Goal: Check status: Check status

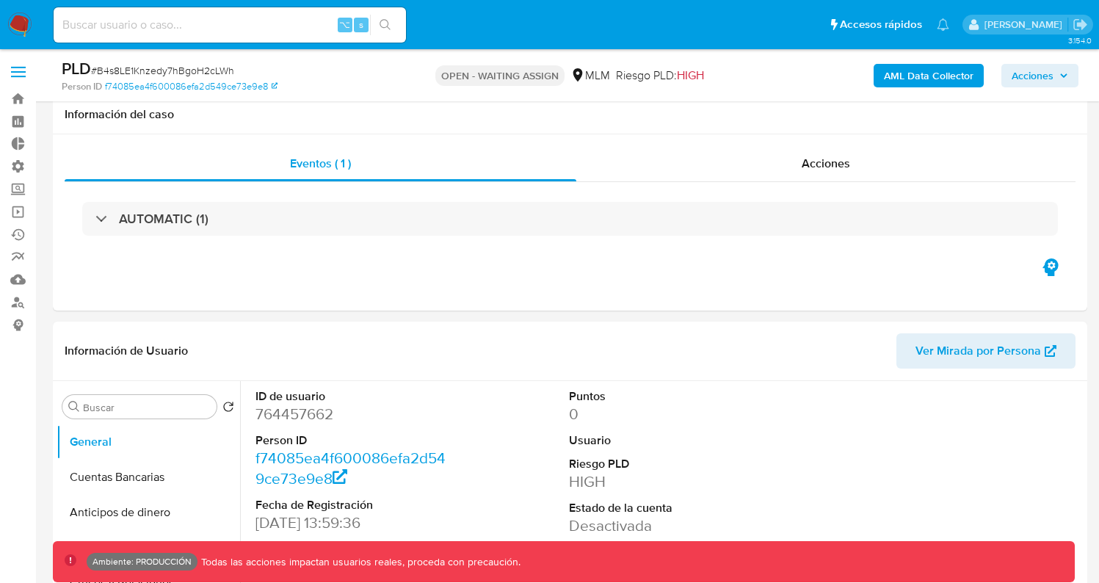
select select "10"
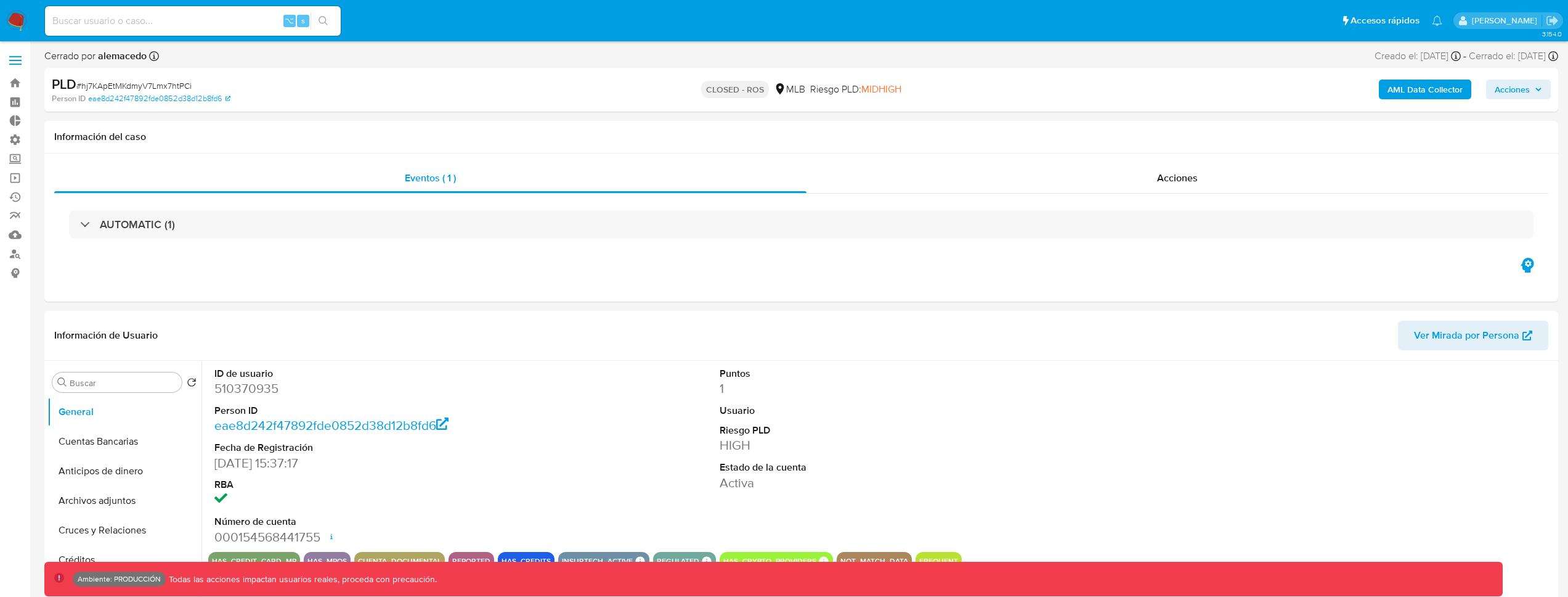
select select "10"
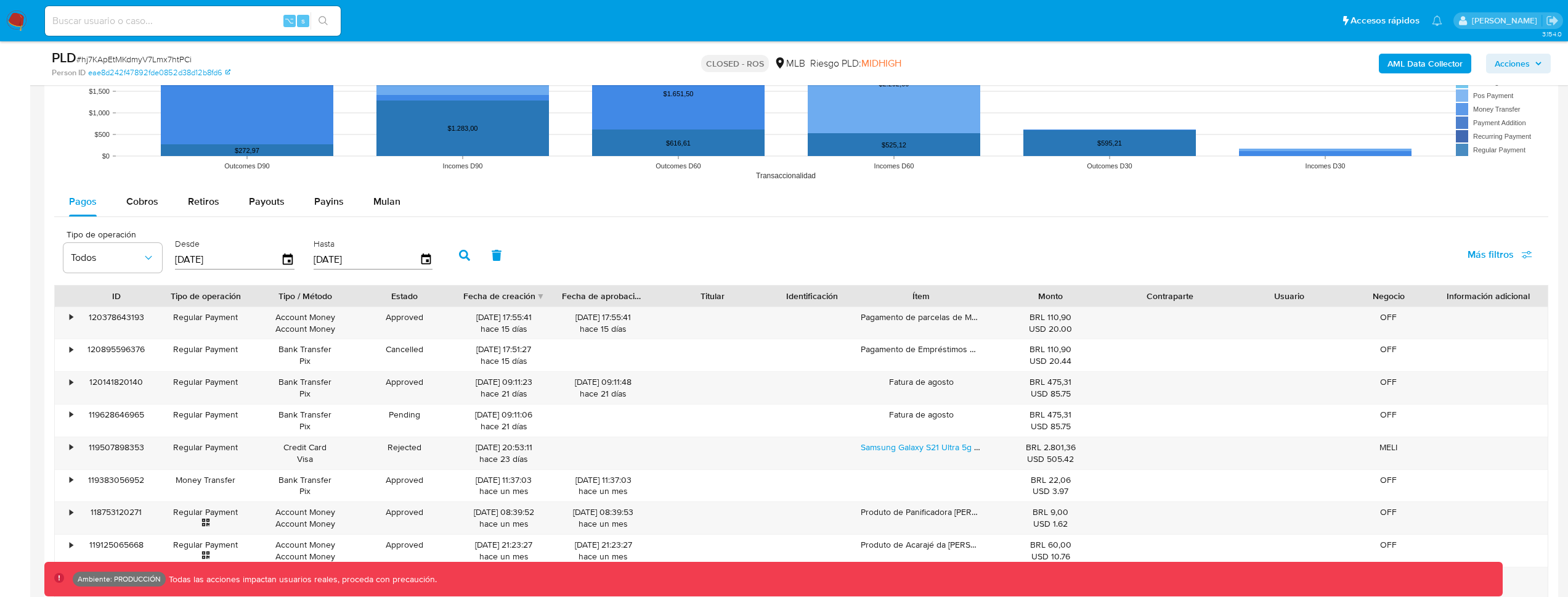
scroll to position [1248, 0]
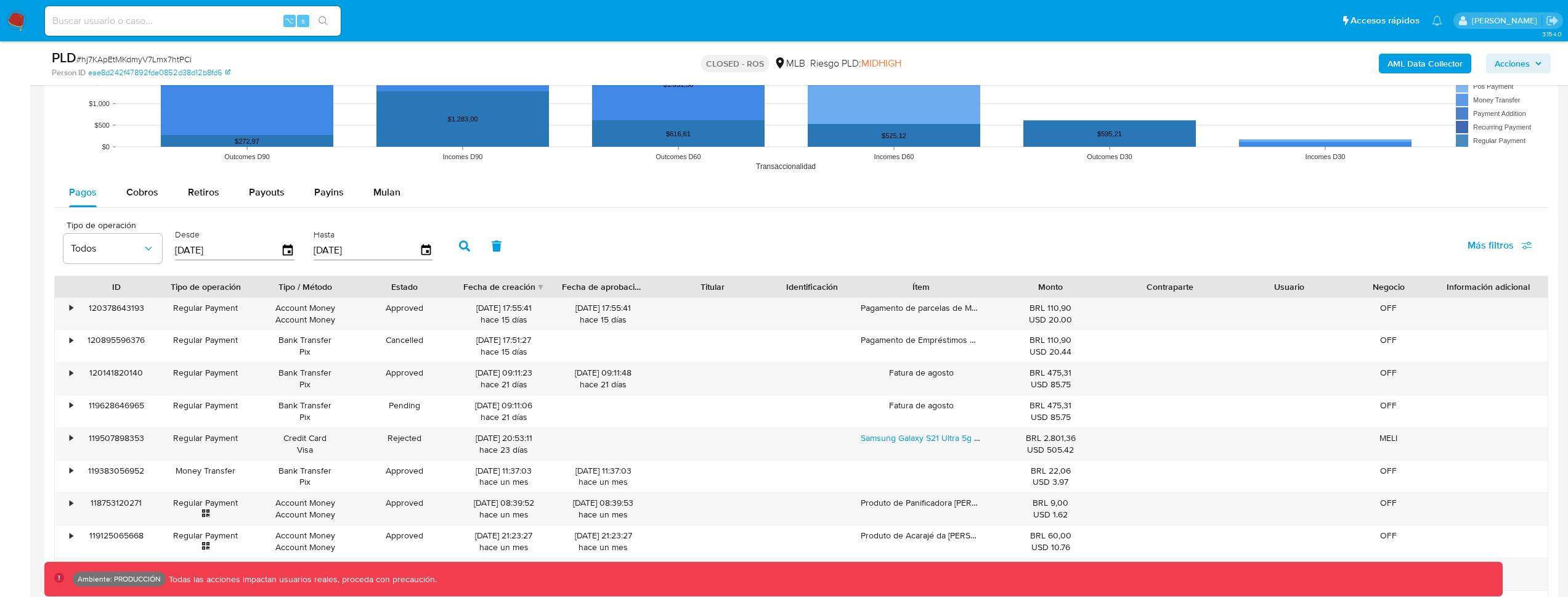
click at [930, 289] on div "Ítem" at bounding box center [922, 286] width 122 height 13
click at [923, 291] on div "Ítem" at bounding box center [922, 286] width 122 height 13
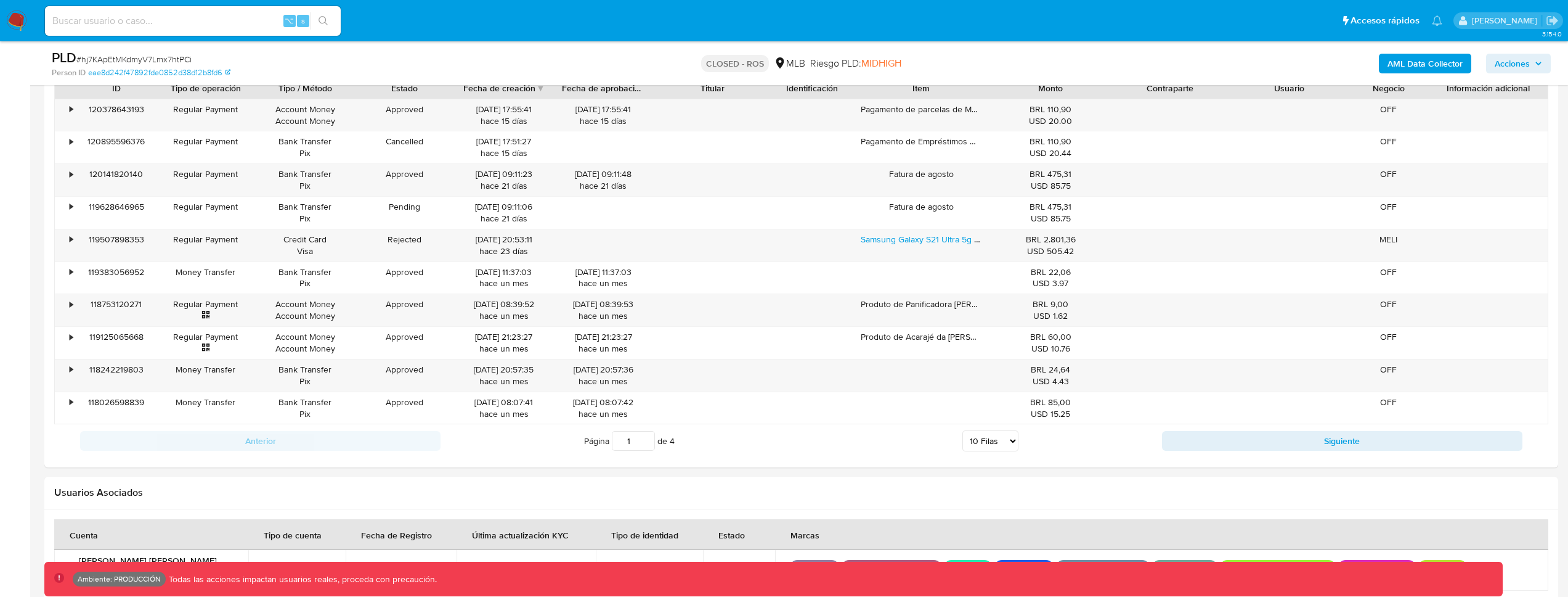
scroll to position [1453, 0]
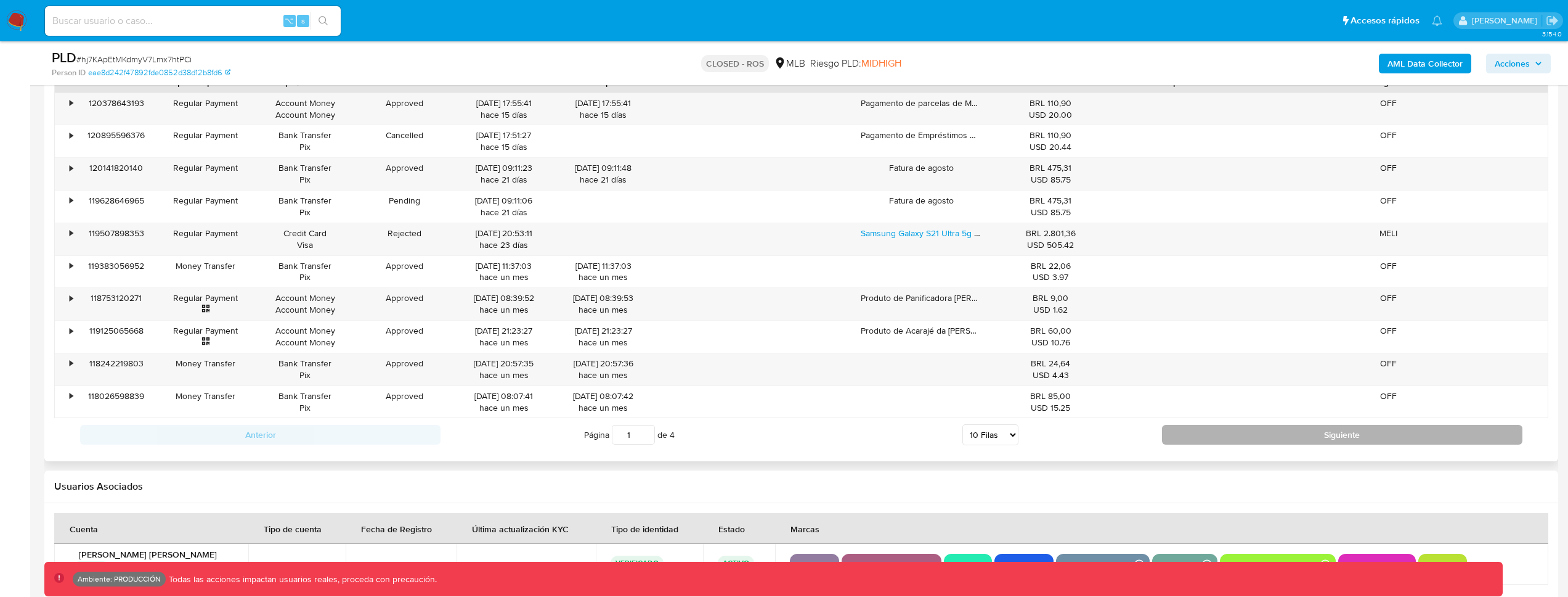
click at [1184, 427] on button "Siguiente" at bounding box center [1342, 434] width 360 height 19
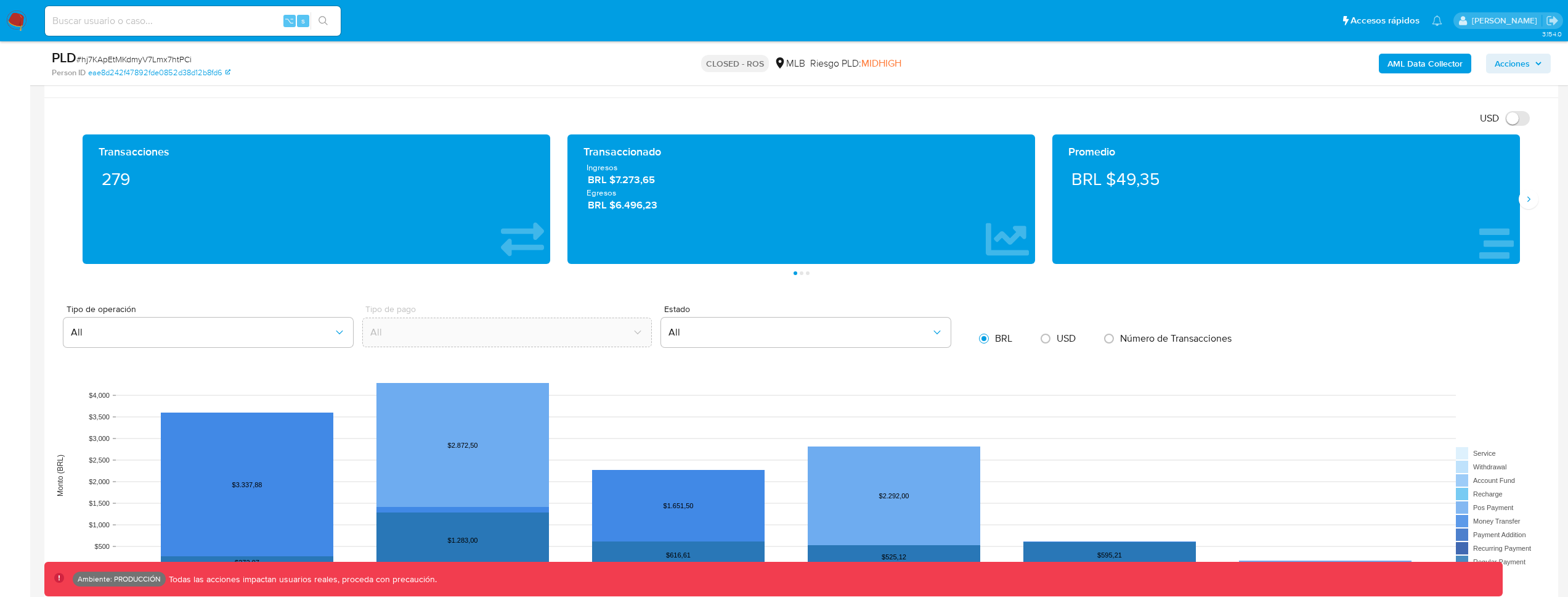
scroll to position [717, 0]
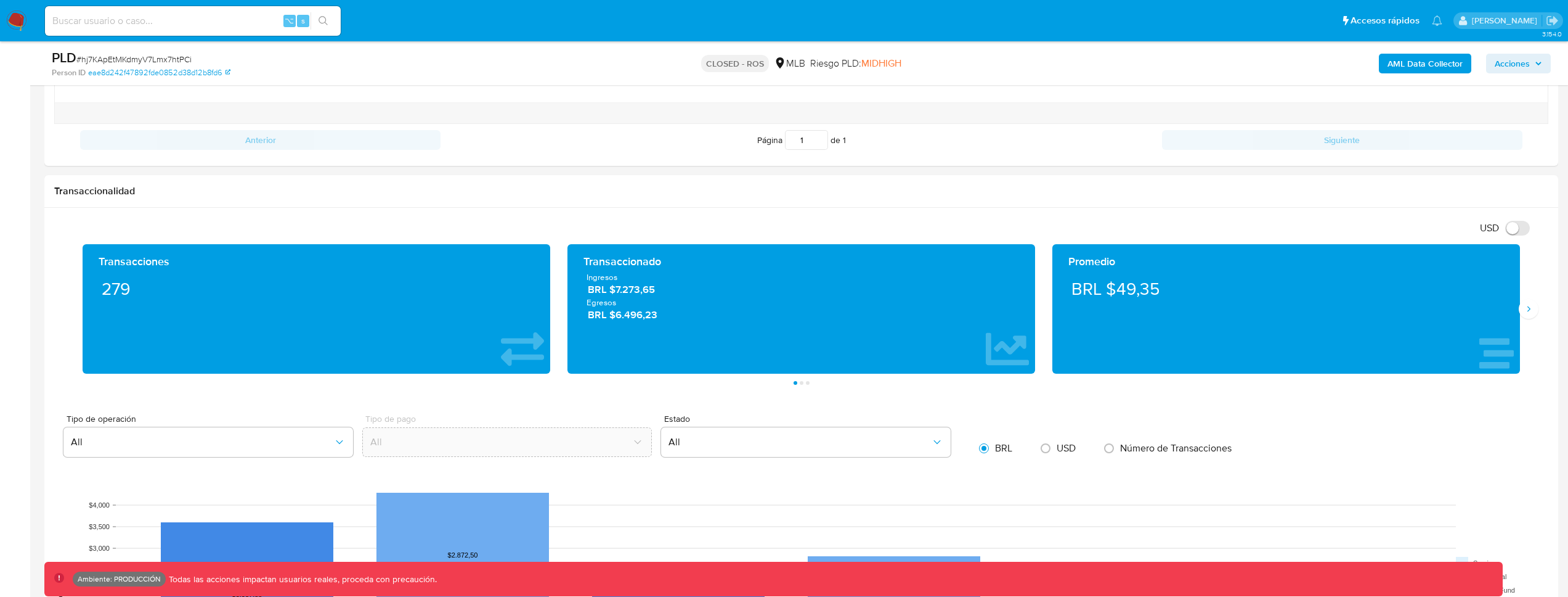
click at [18, 26] on img at bounding box center [16, 20] width 21 height 21
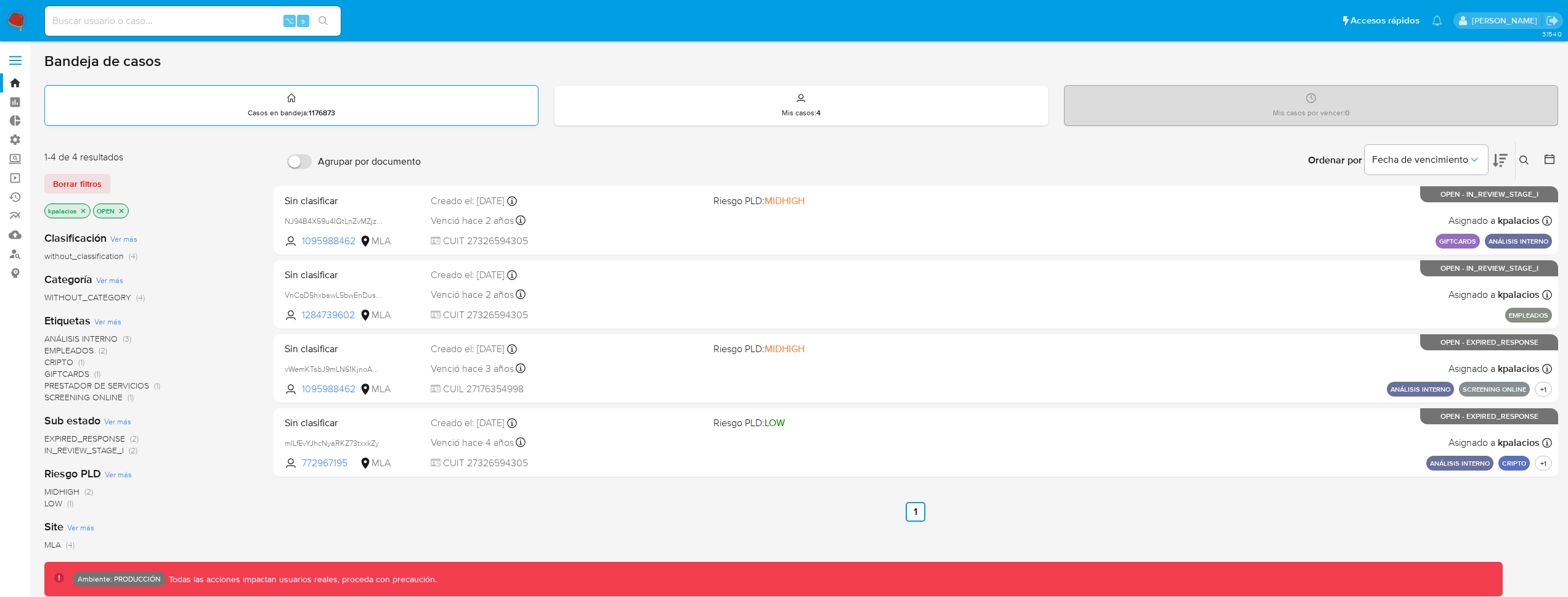
click at [483, 115] on div "Casos en bandeja : 1176873" at bounding box center [291, 105] width 493 height 39
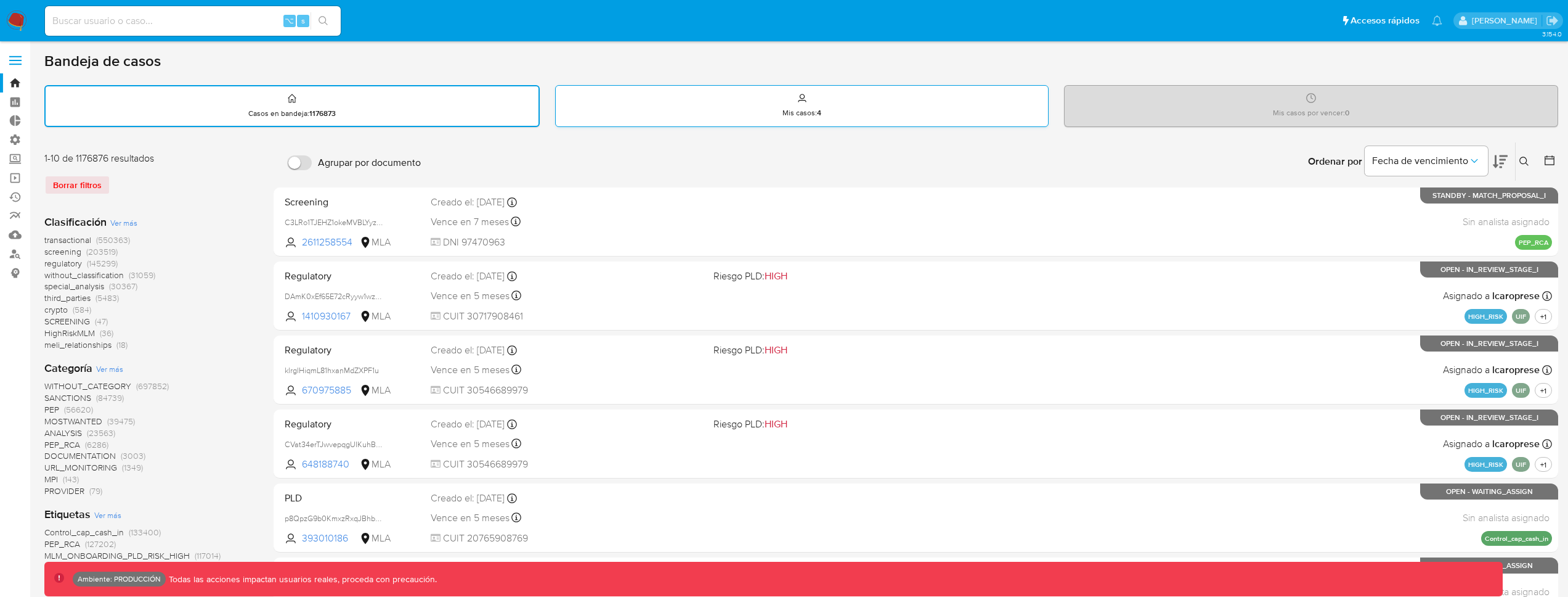
click at [713, 122] on div "Mis casos : 4" at bounding box center [802, 105] width 493 height 39
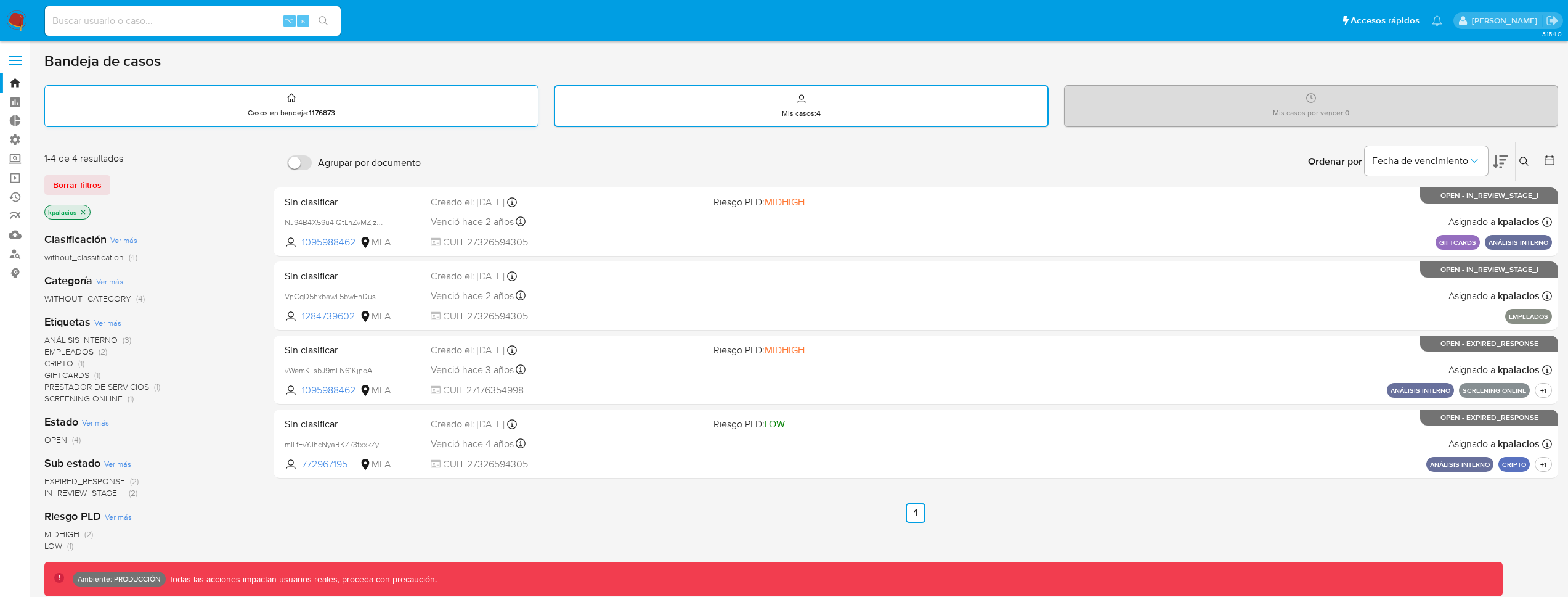
click at [472, 117] on div "Casos en bandeja : 1176873" at bounding box center [291, 105] width 493 height 39
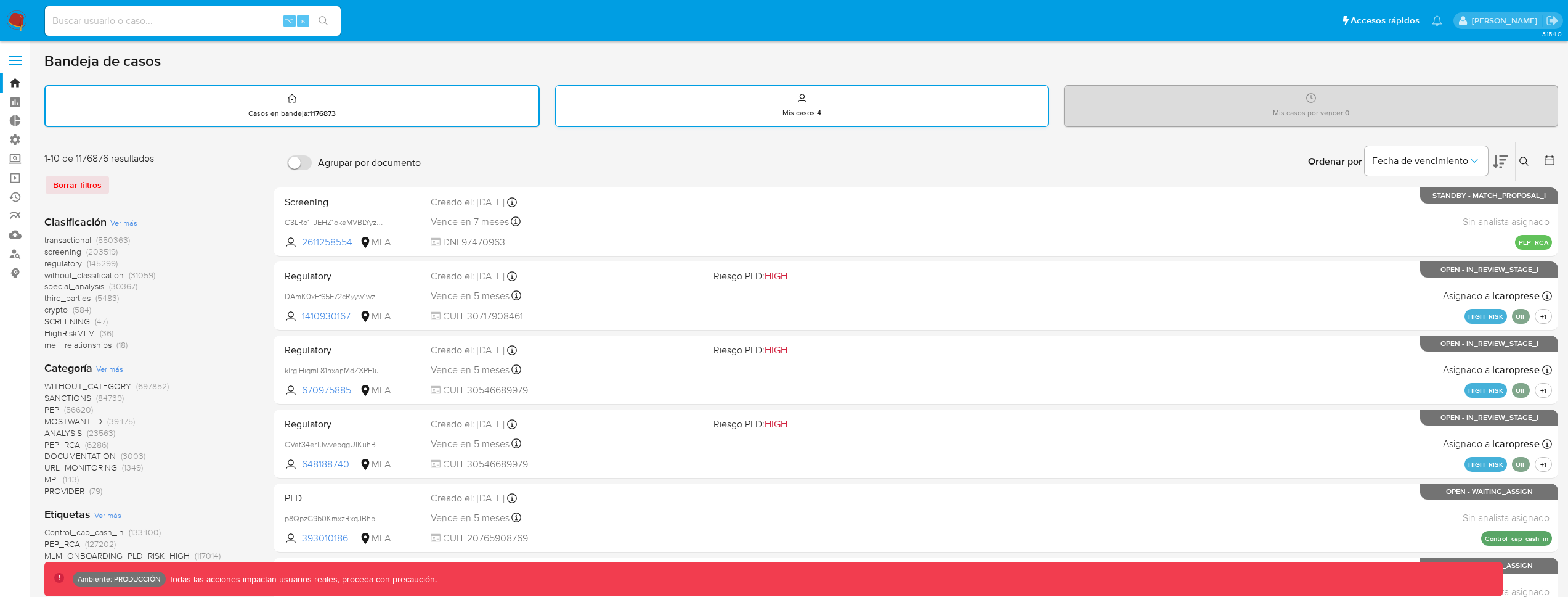
click at [734, 107] on div "Mis casos : 4" at bounding box center [802, 105] width 493 height 39
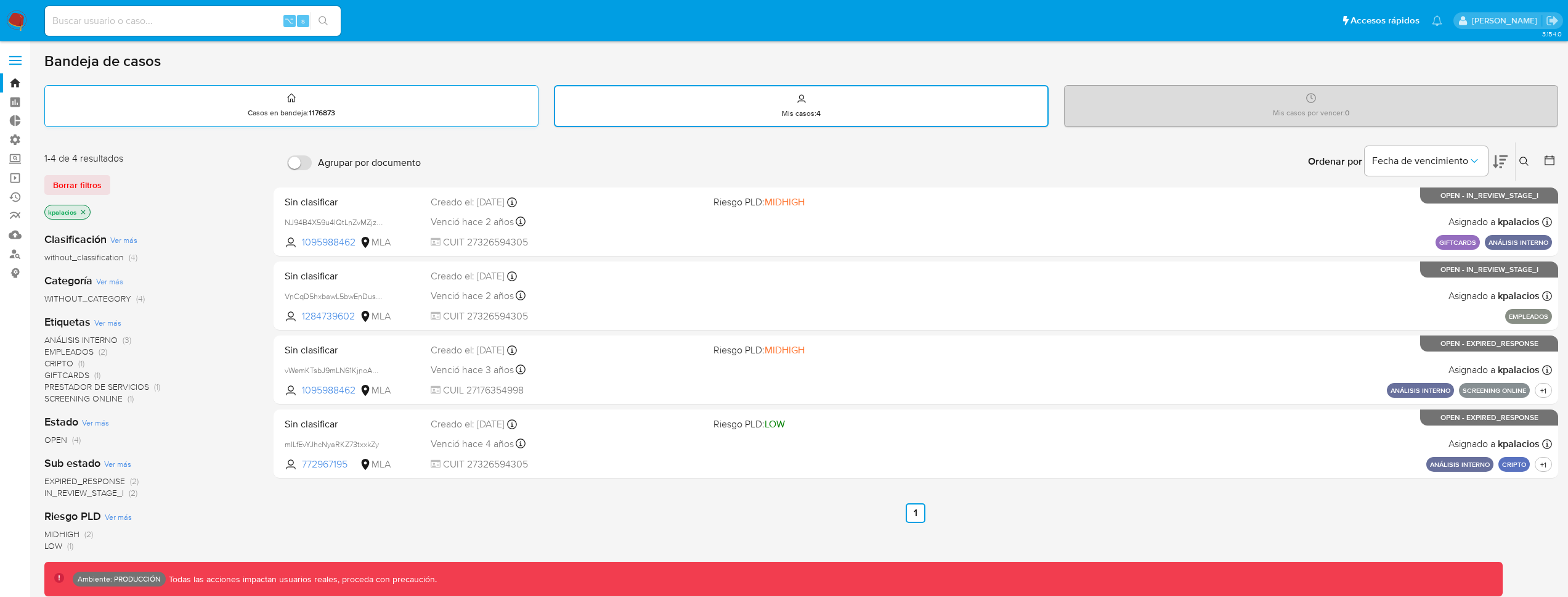
click at [451, 102] on div "Casos en bandeja : 1176873" at bounding box center [291, 105] width 493 height 39
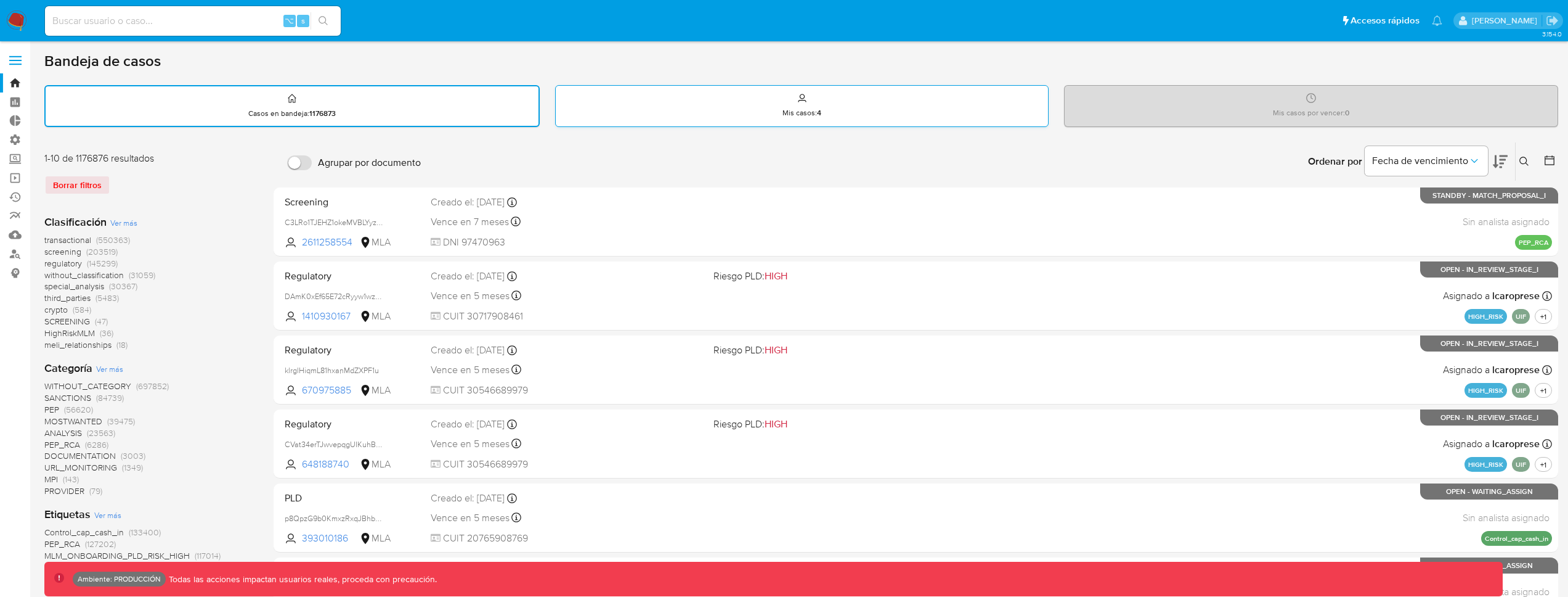
click at [651, 101] on div "Mis casos : 4" at bounding box center [802, 105] width 493 height 39
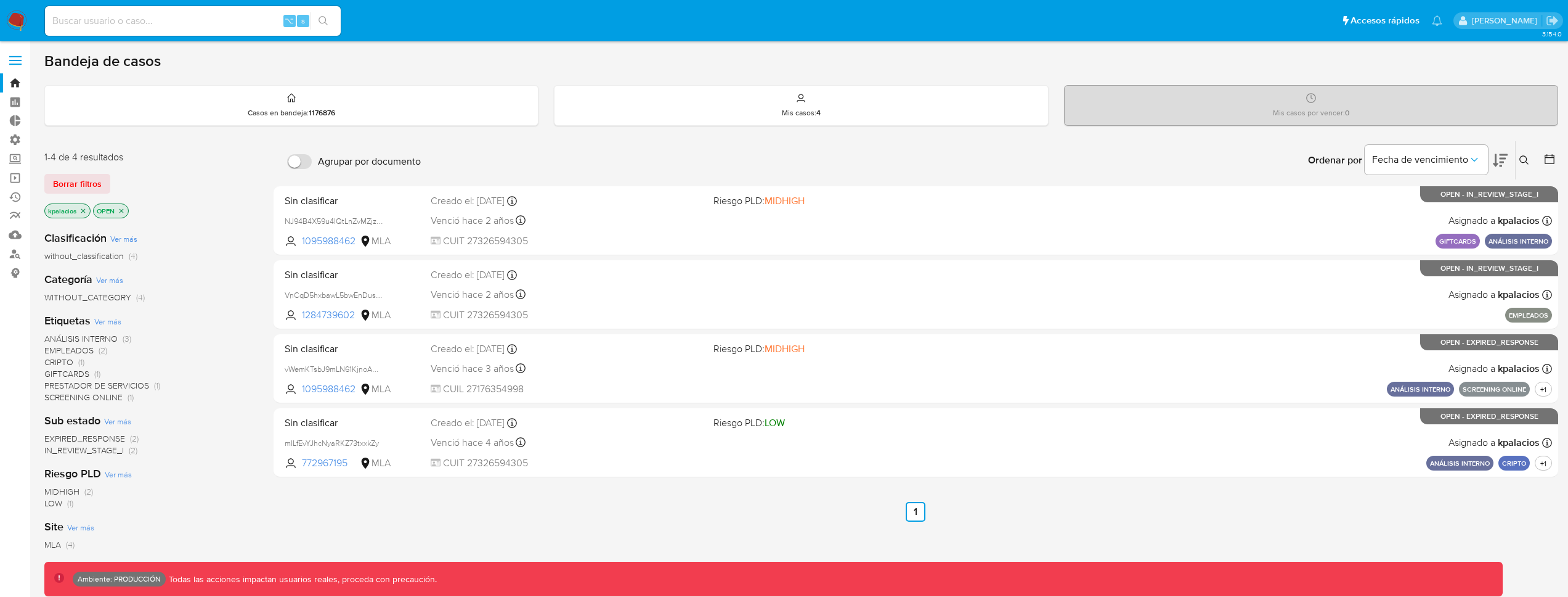
click at [123, 210] on icon "close-filter" at bounding box center [121, 211] width 8 height 8
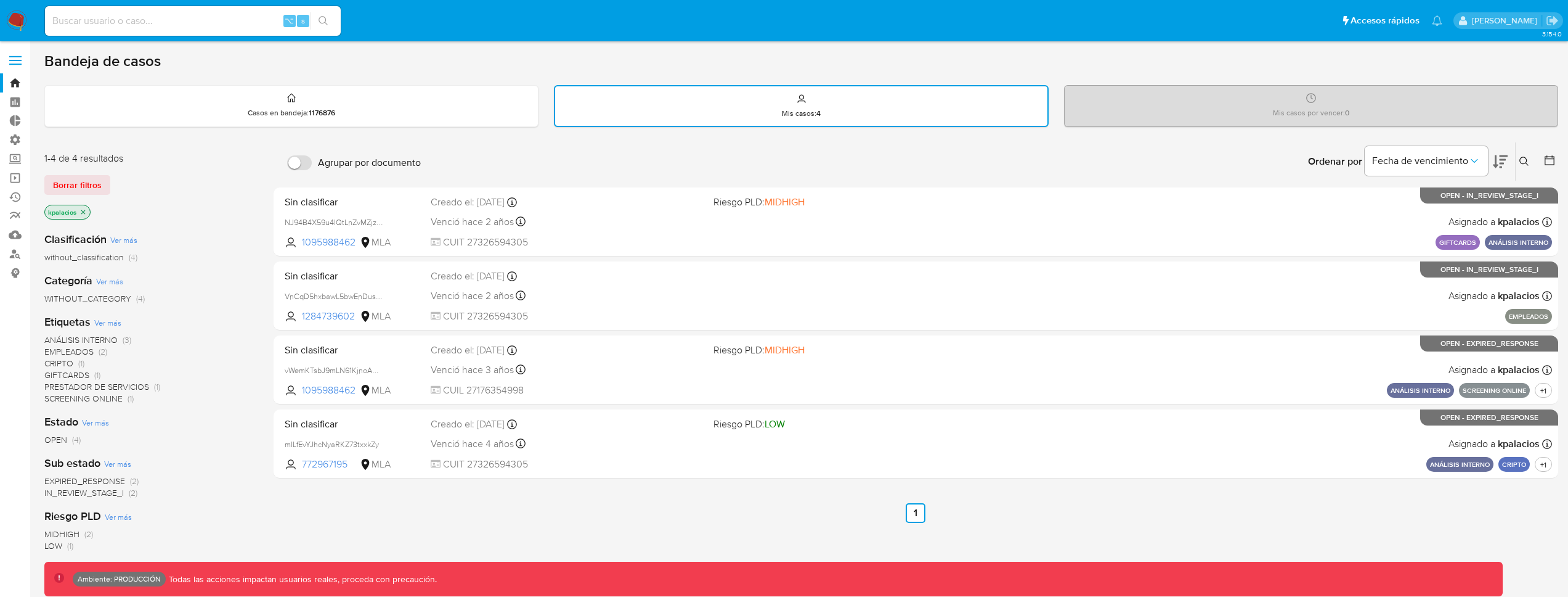
click at [83, 212] on icon "close-filter" at bounding box center [83, 212] width 8 height 8
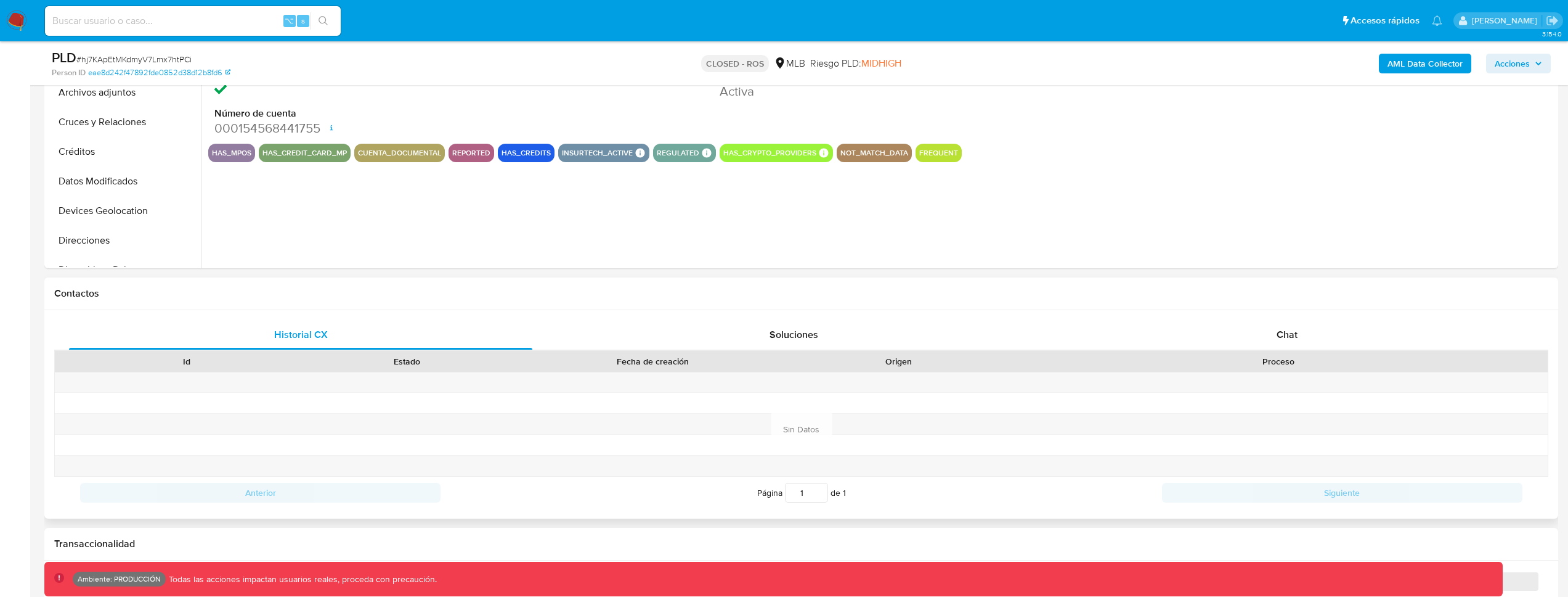
select select "10"
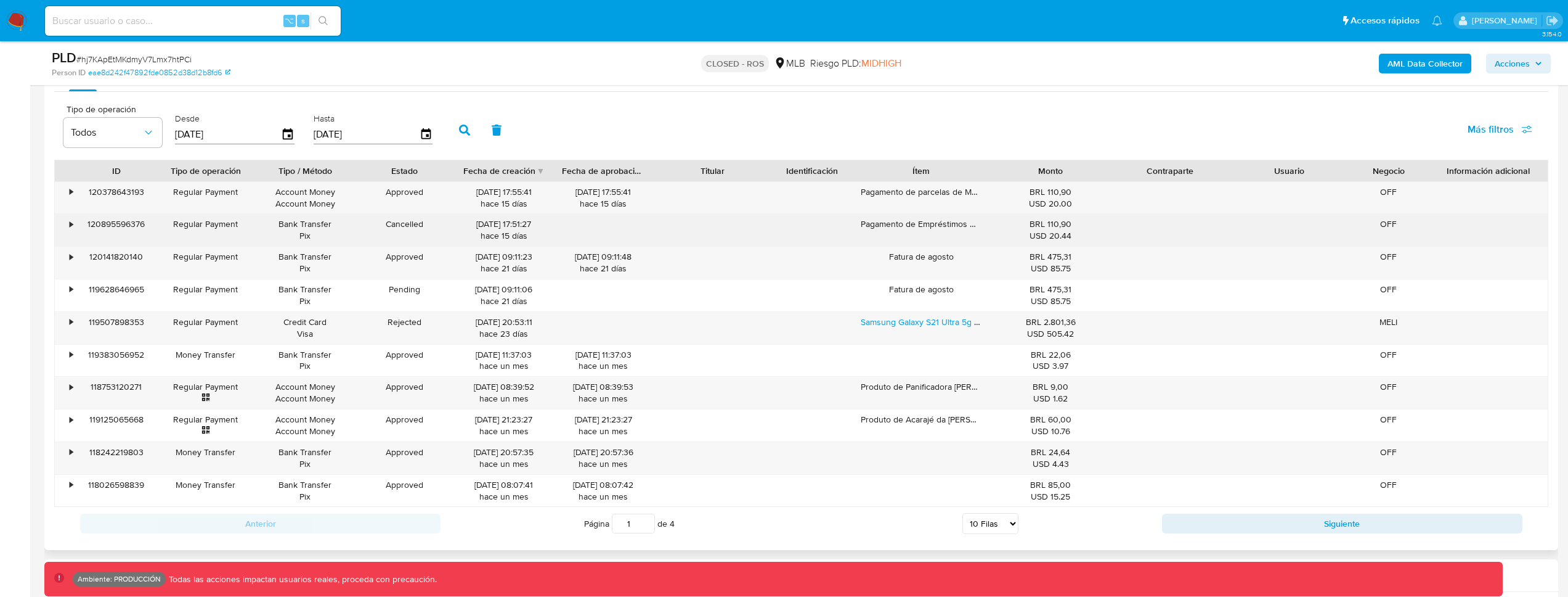
scroll to position [1380, 0]
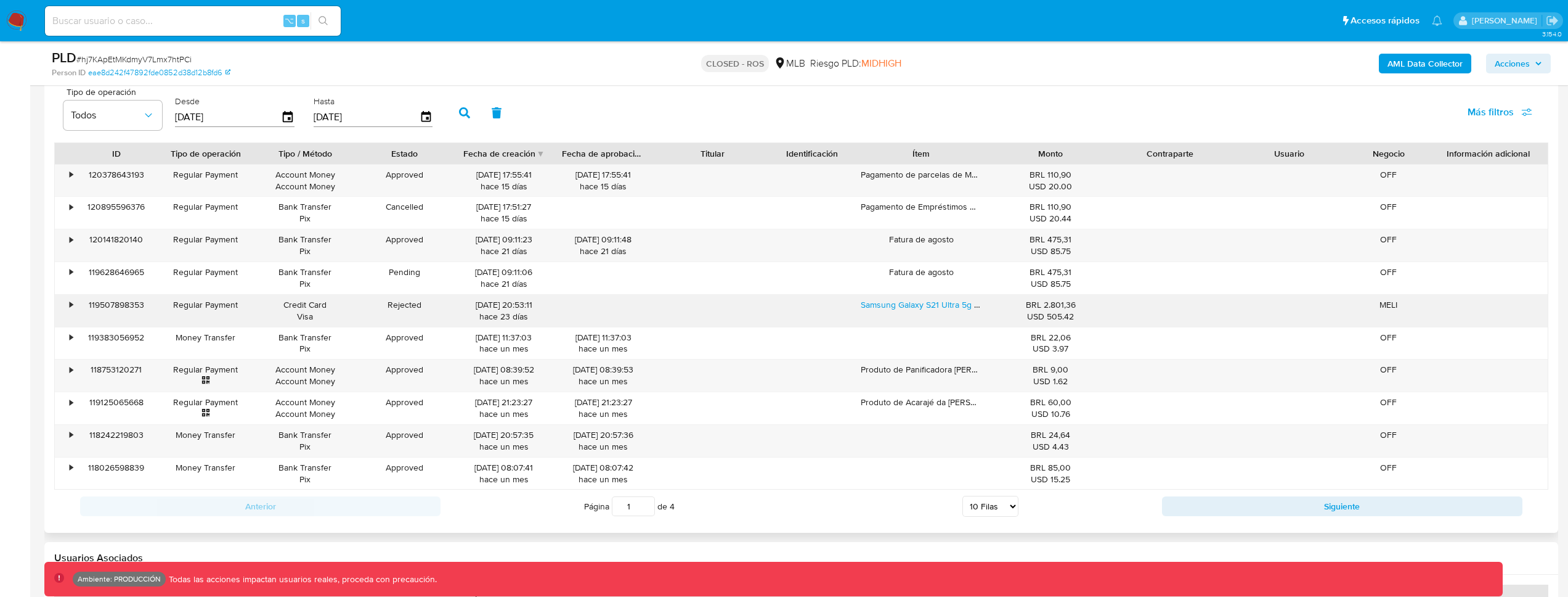
click at [70, 309] on div "•" at bounding box center [71, 305] width 3 height 12
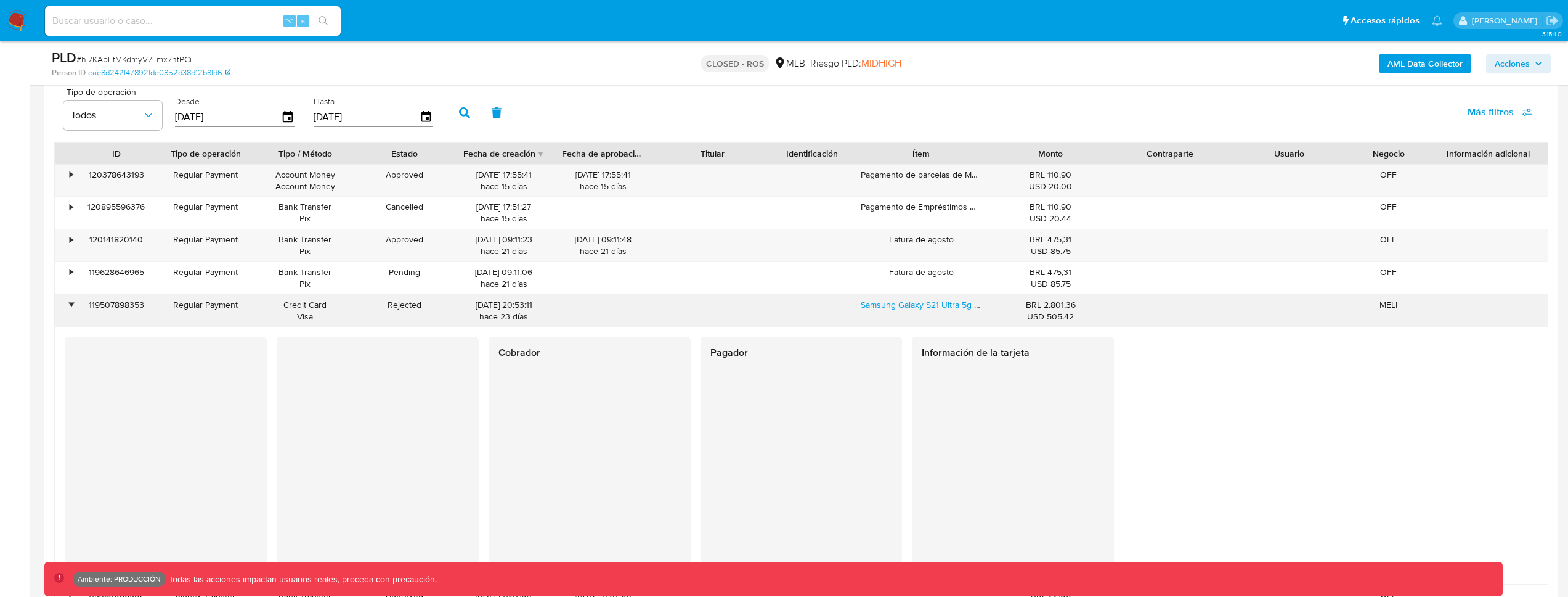
click at [70, 309] on div "•" at bounding box center [71, 305] width 3 height 12
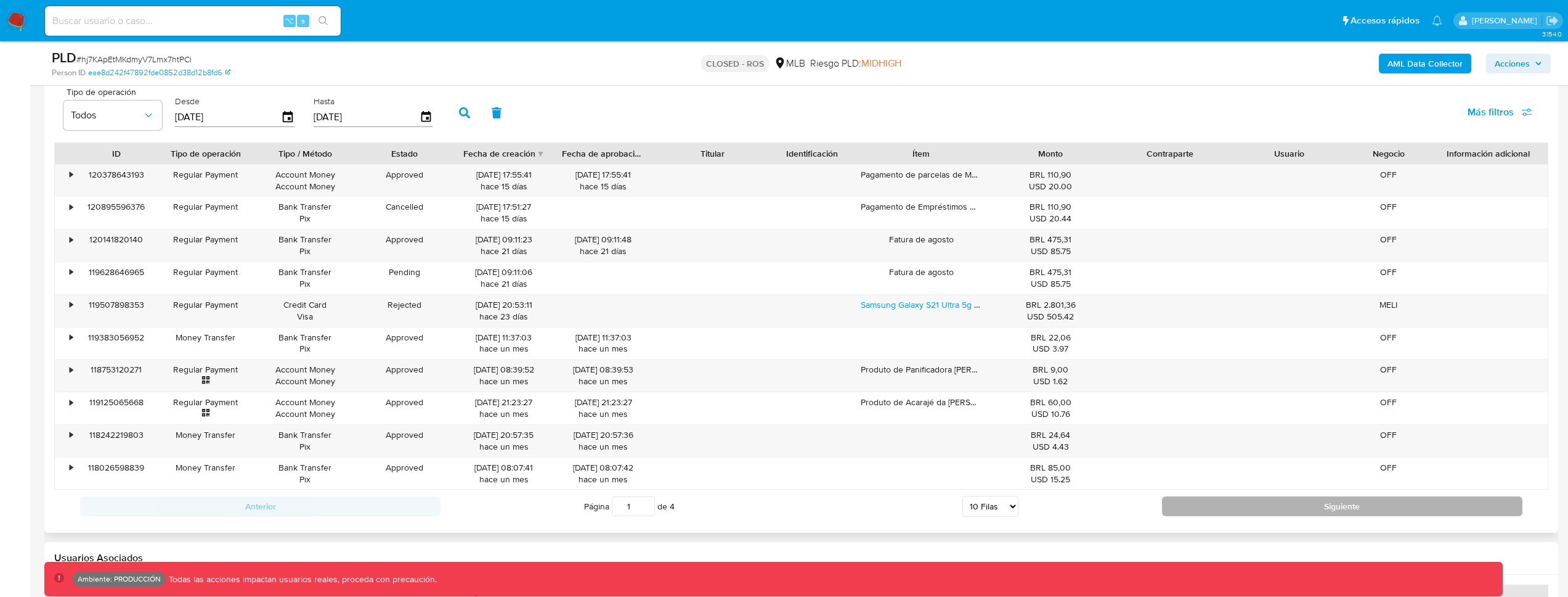
click at [1246, 511] on button "Siguiente" at bounding box center [1342, 505] width 360 height 19
type input "2"
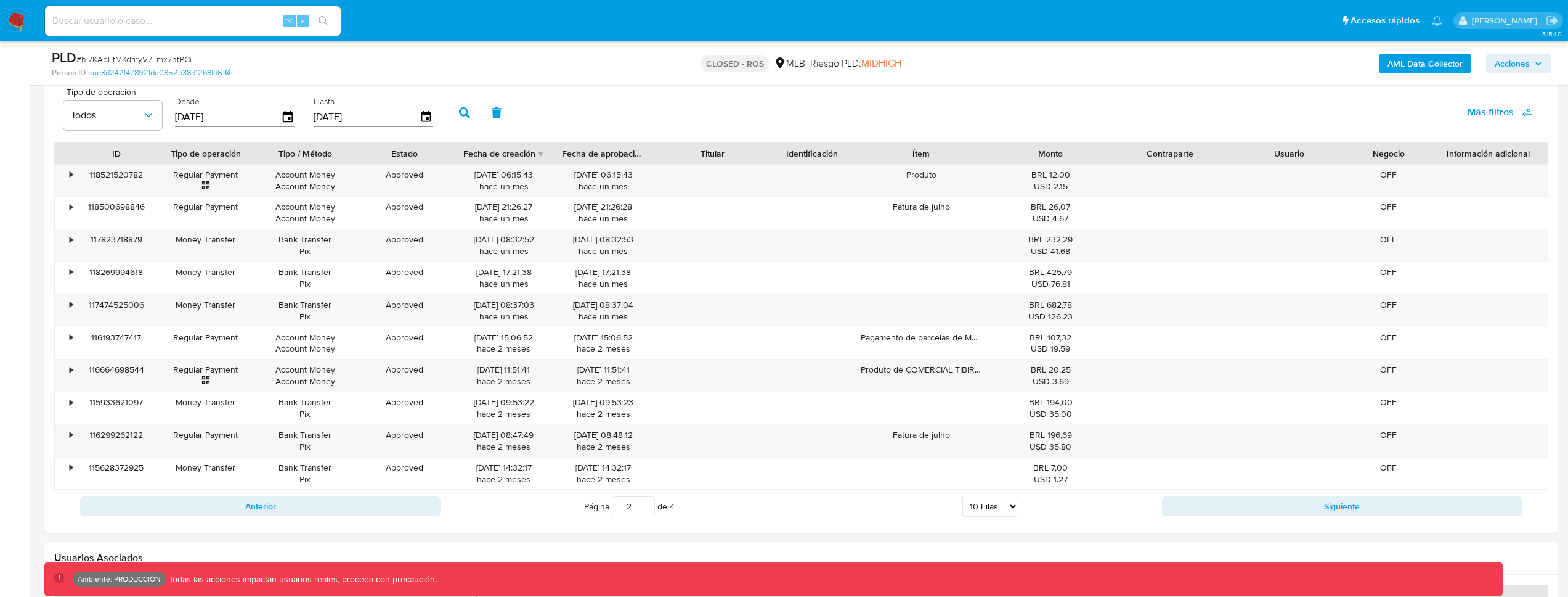
click at [147, 29] on div "⌥ s" at bounding box center [193, 20] width 295 height 29
click at [147, 27] on input at bounding box center [193, 20] width 295 height 16
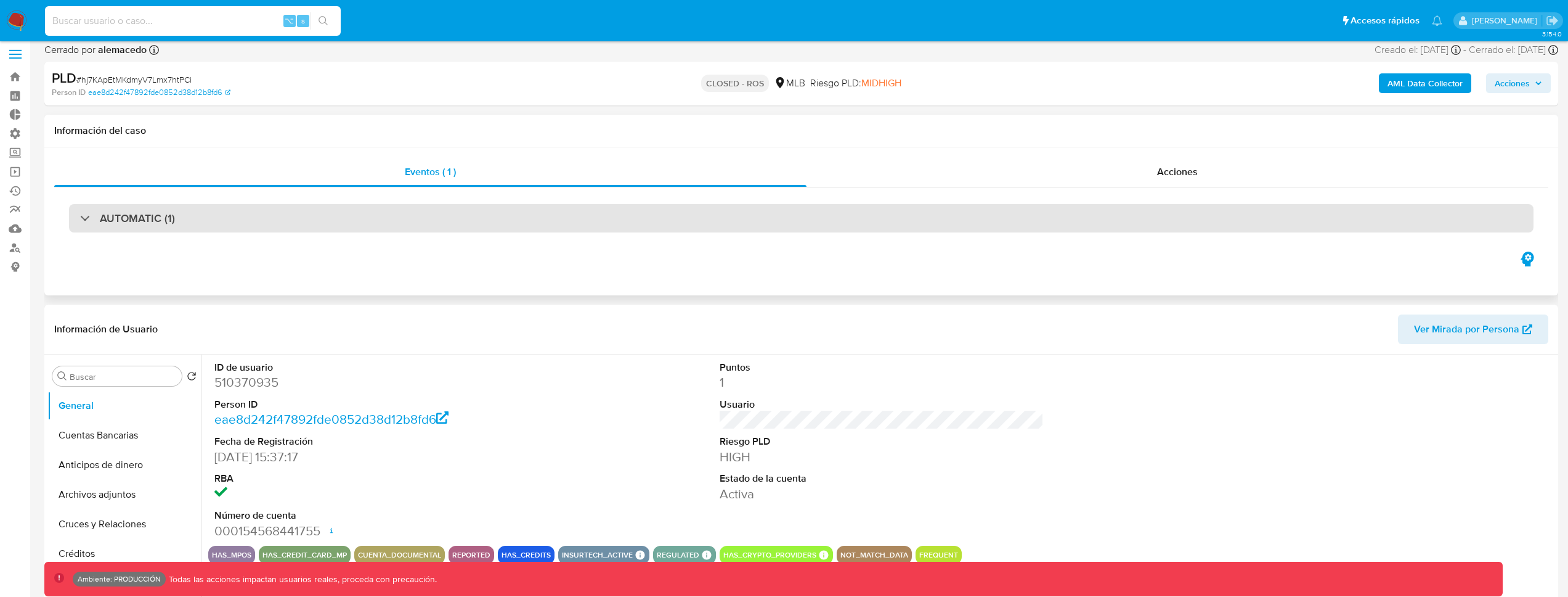
scroll to position [0, 0]
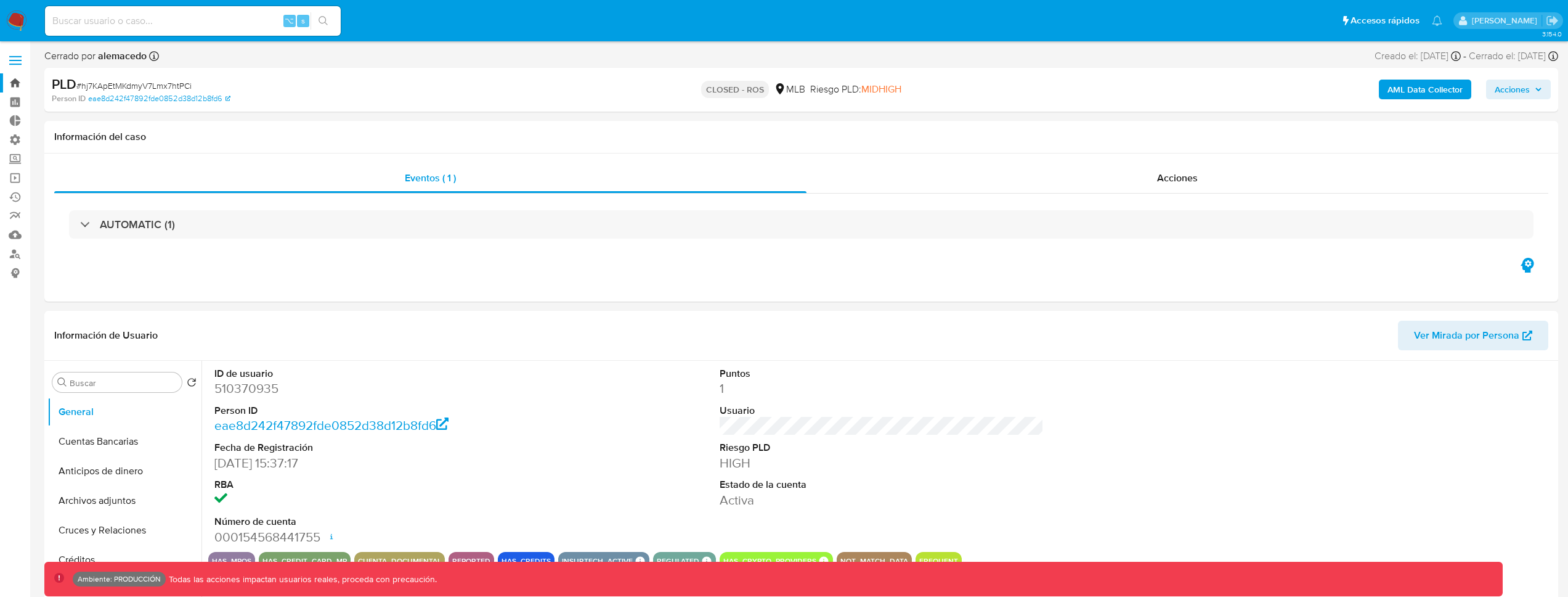
click at [10, 81] on link "Bandeja" at bounding box center [73, 82] width 147 height 19
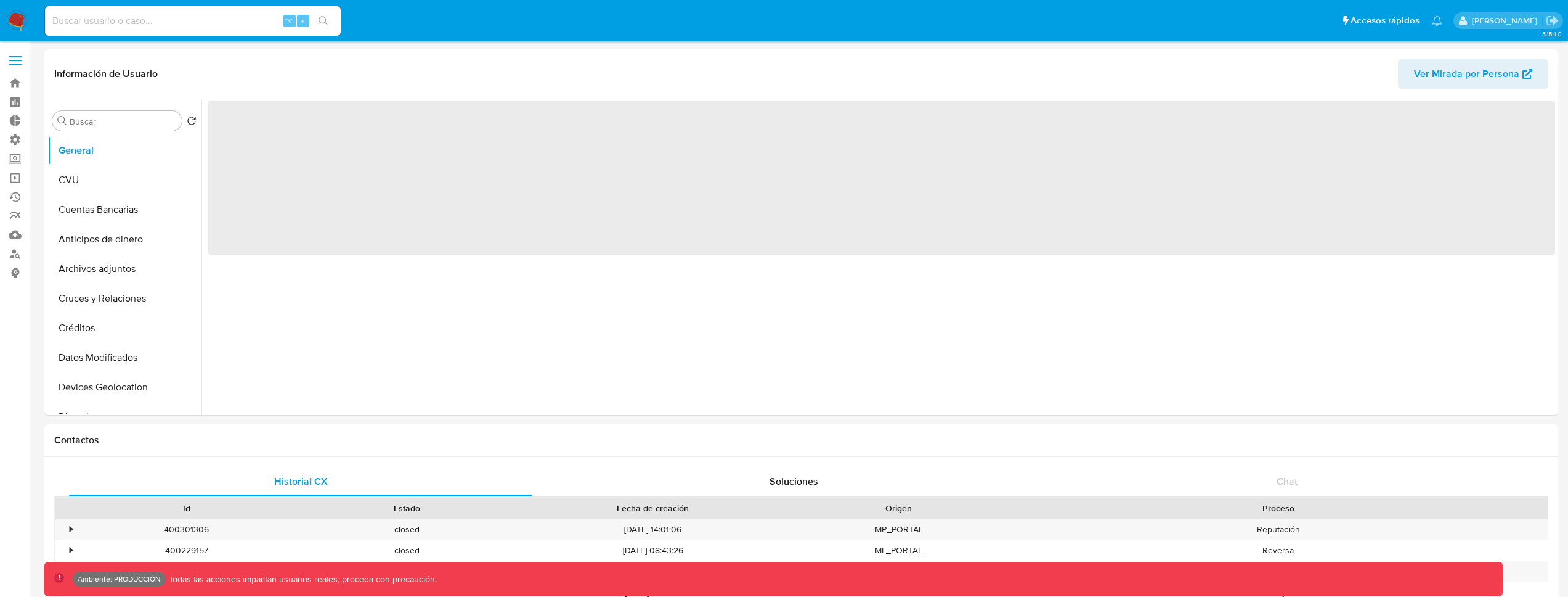
select select "10"
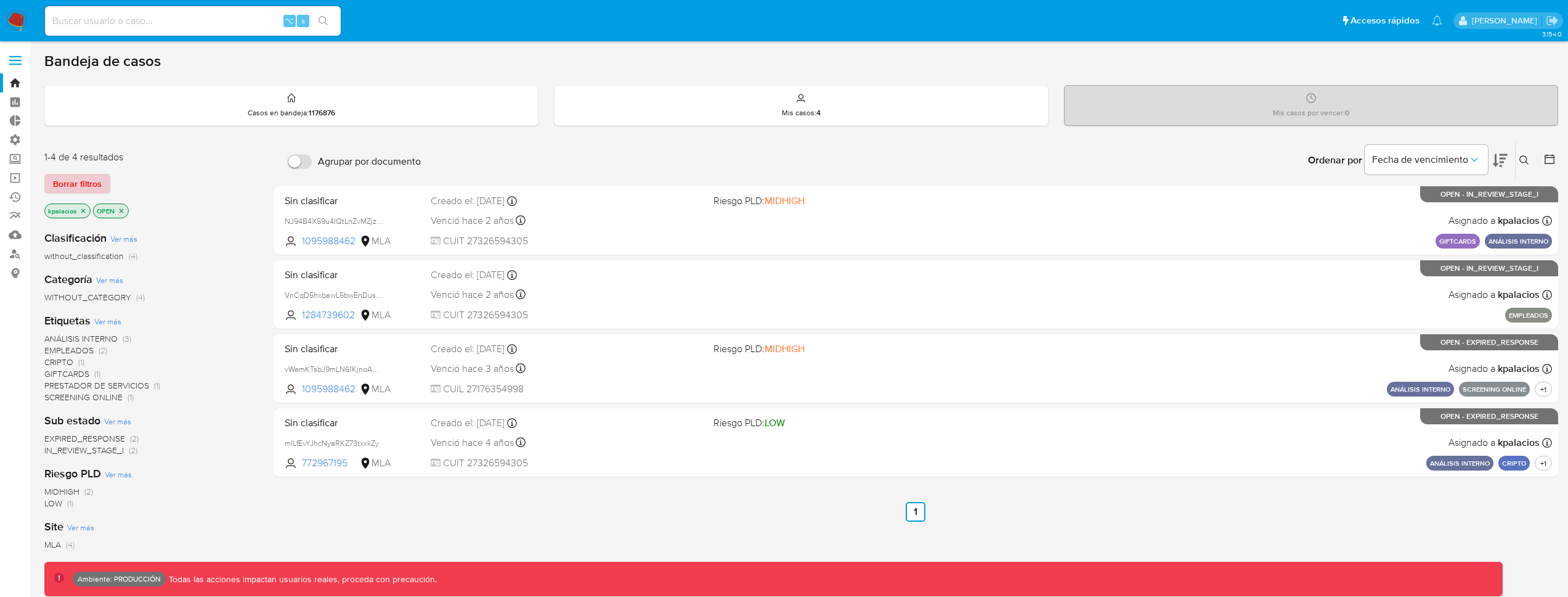
click at [74, 186] on span "Borrar filtros" at bounding box center [77, 183] width 49 height 18
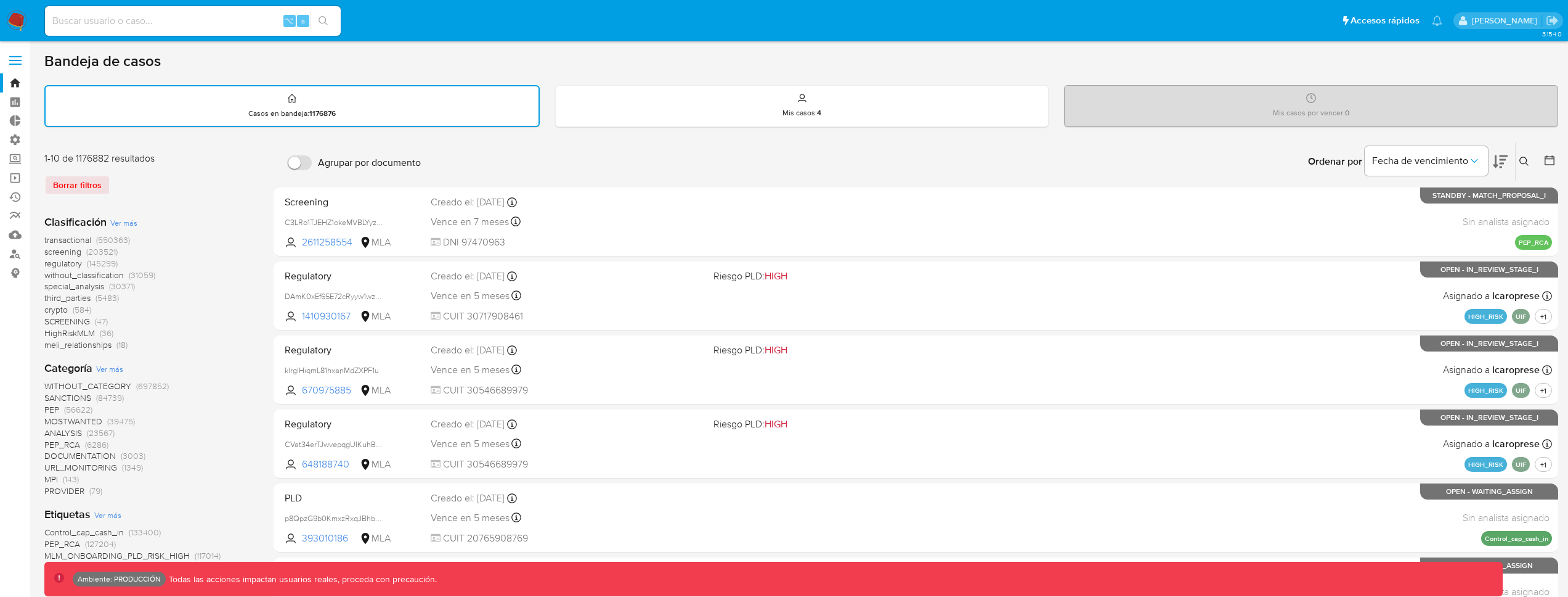
click at [97, 240] on span "(550363)" at bounding box center [113, 239] width 34 height 13
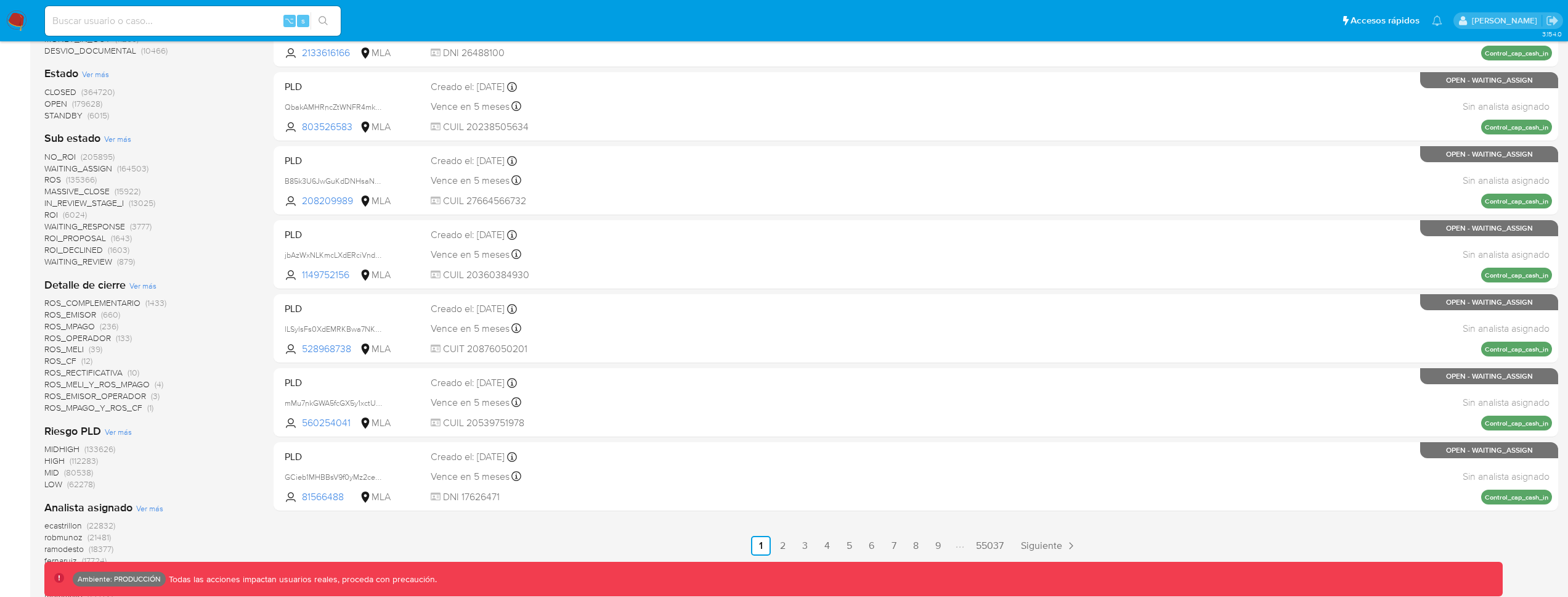
scroll to position [664, 0]
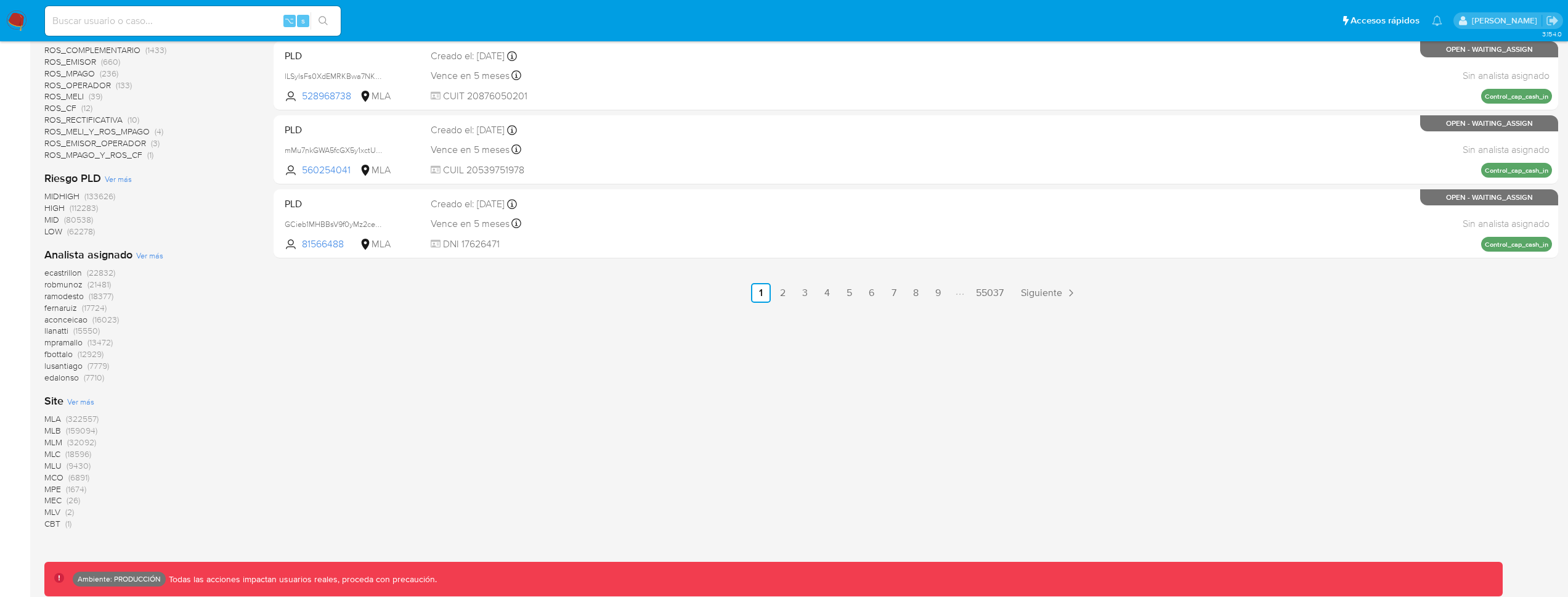
click at [81, 420] on span "(322557)" at bounding box center [82, 418] width 33 height 13
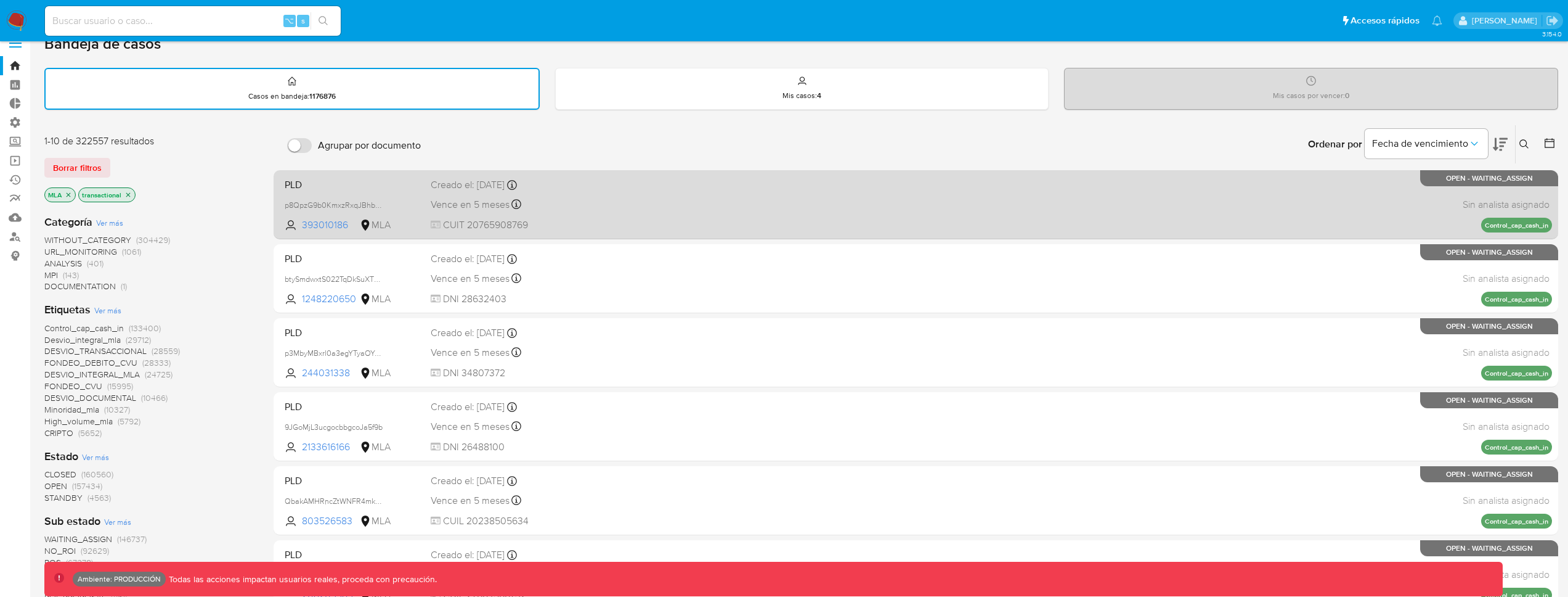
scroll to position [15, 0]
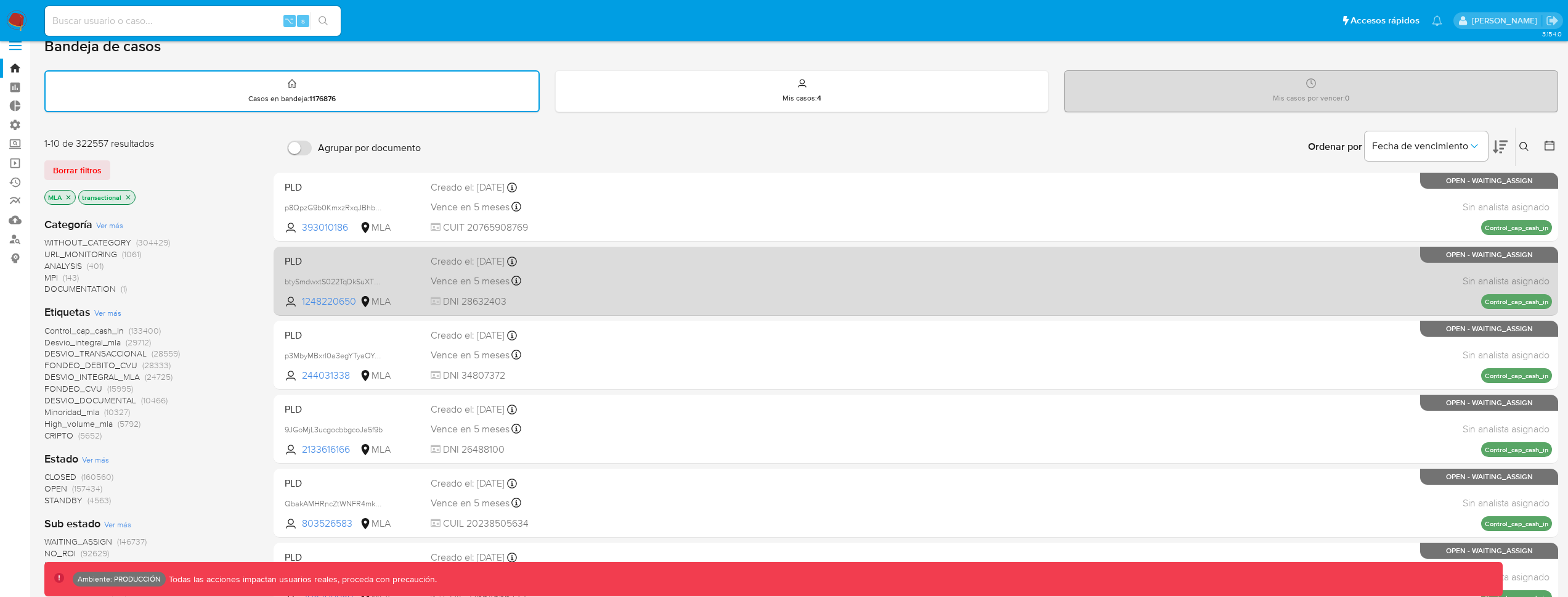
click at [800, 277] on div "PLD btySmdwxtS022TqDkSuXTOg4 1248220650 MLA Creado el: 26/06/2025 Creado el: 26…" at bounding box center [916, 280] width 1273 height 62
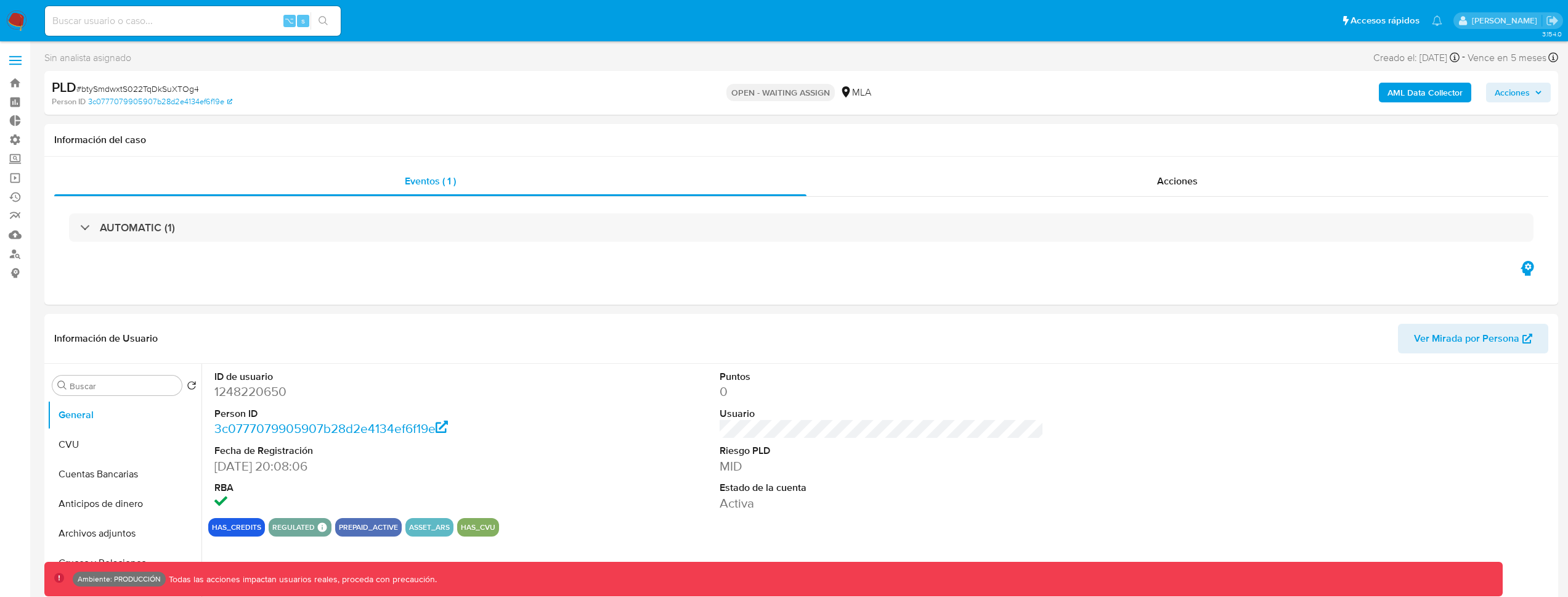
select select "10"
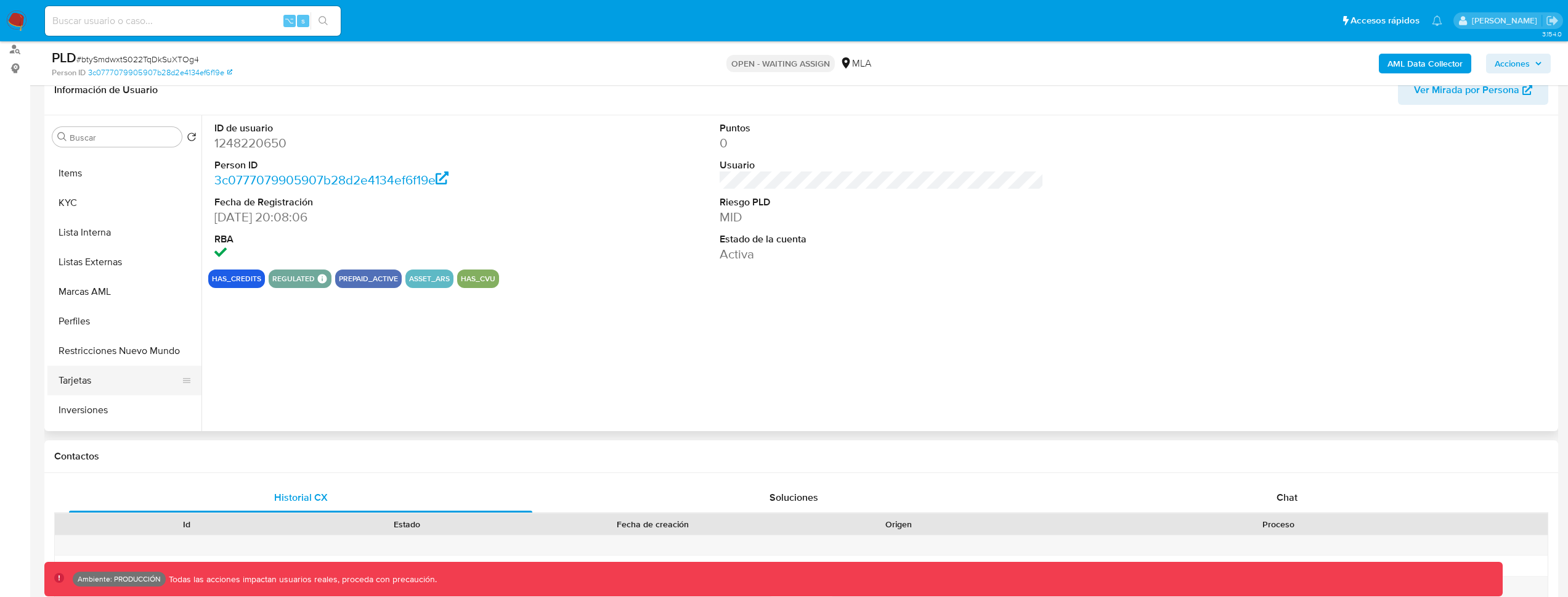
scroll to position [580, 0]
click at [112, 359] on button "Tarjetas" at bounding box center [120, 355] width 144 height 29
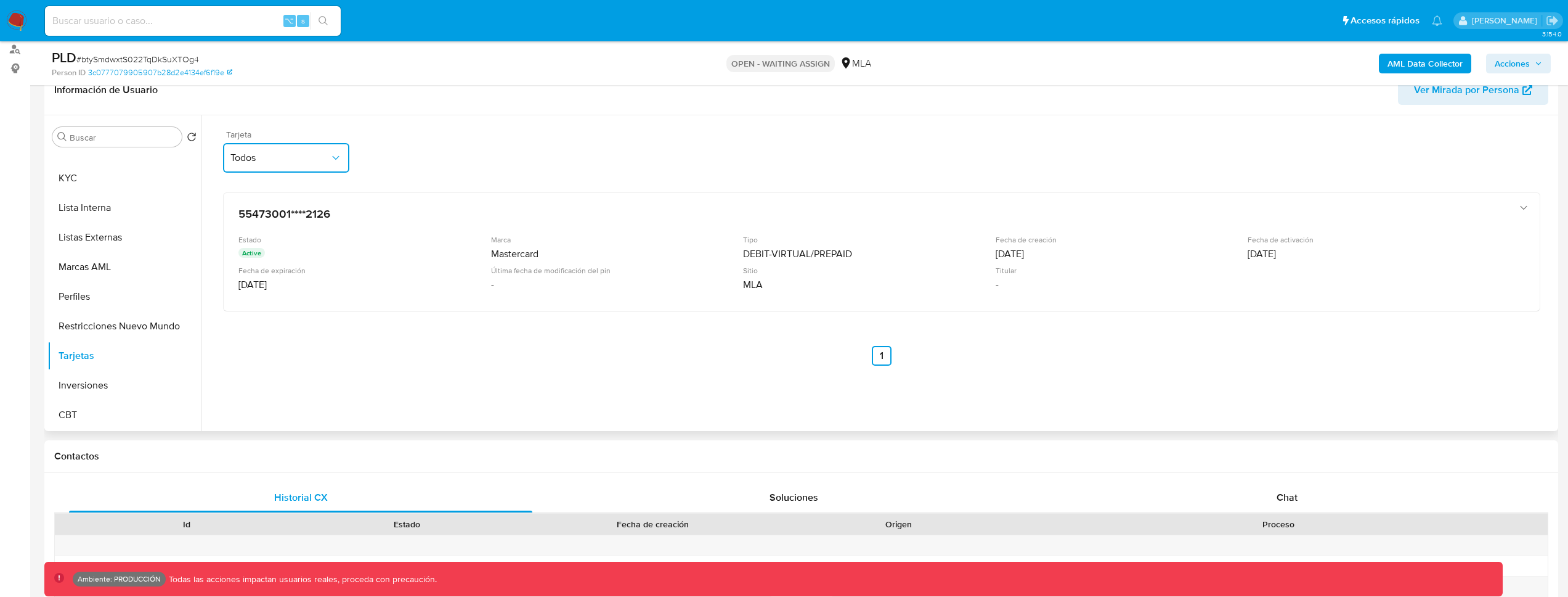
click at [342, 163] on button "Todos" at bounding box center [286, 157] width 126 height 29
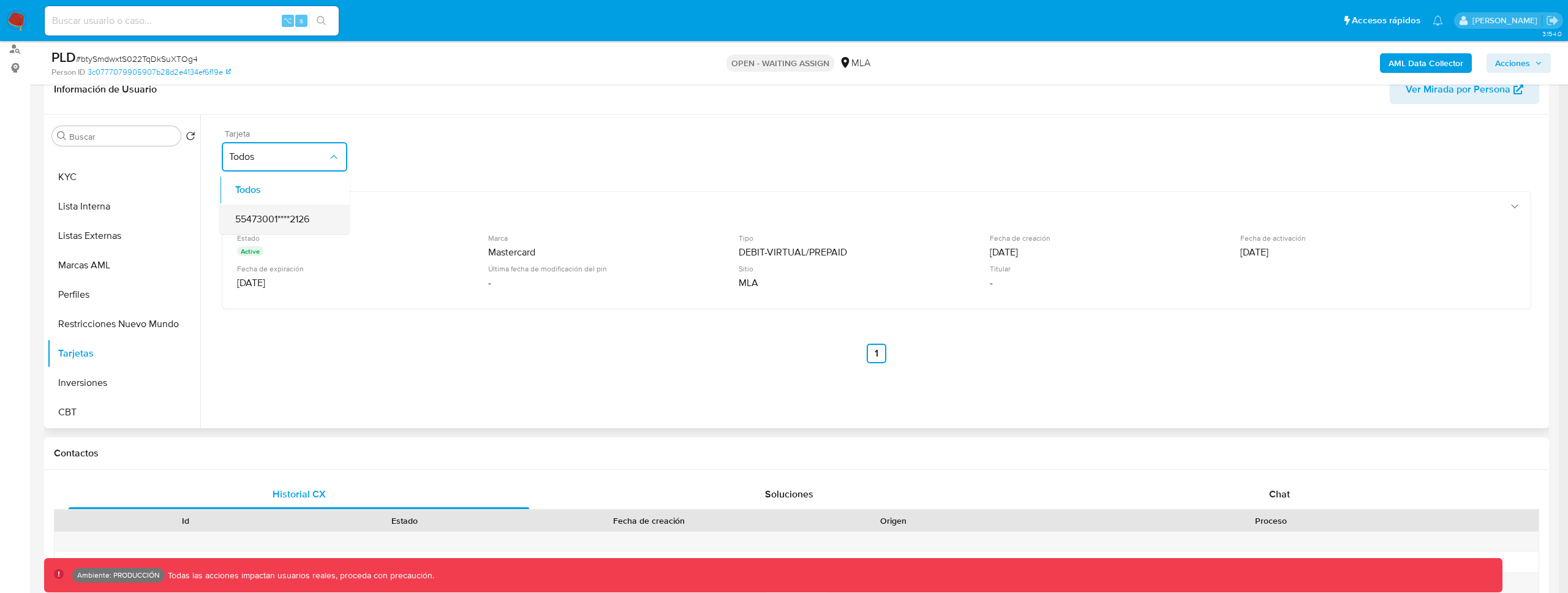
click at [312, 216] on div "55473001****2126" at bounding box center [281, 219] width 103 height 29
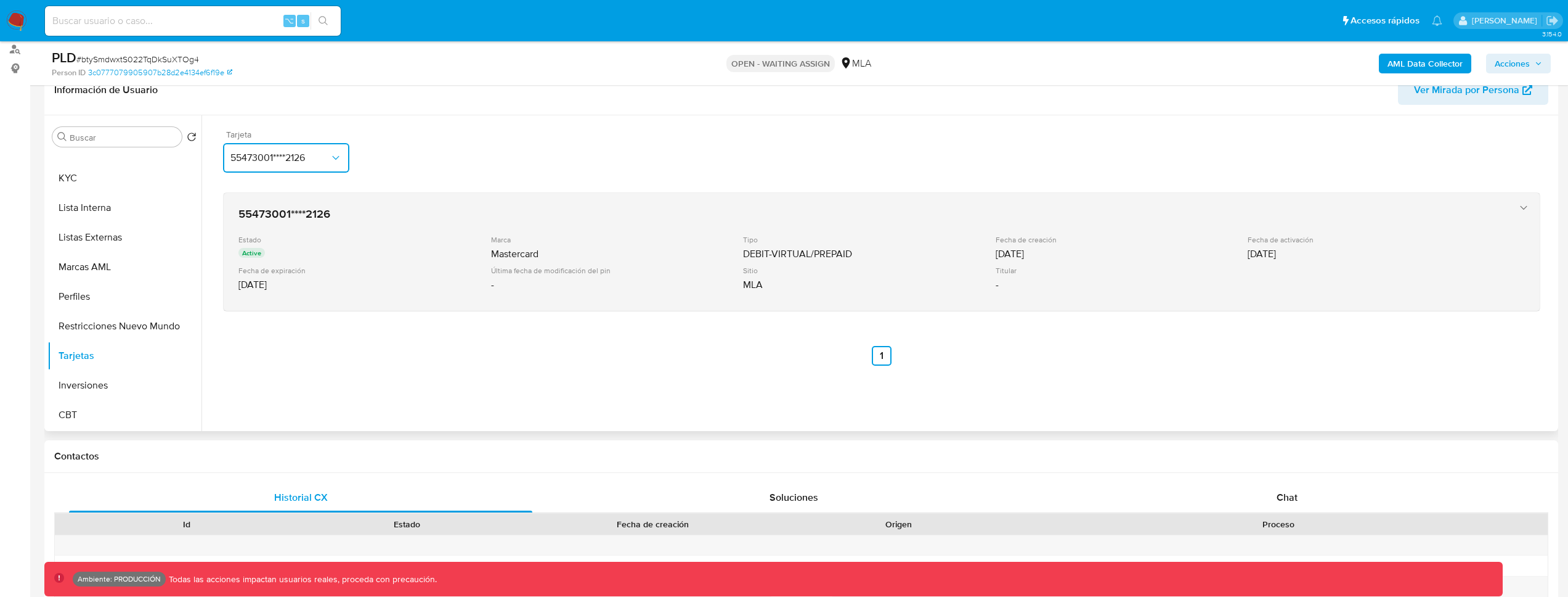
click at [786, 281] on div "MLA" at bounding box center [868, 285] width 250 height 13
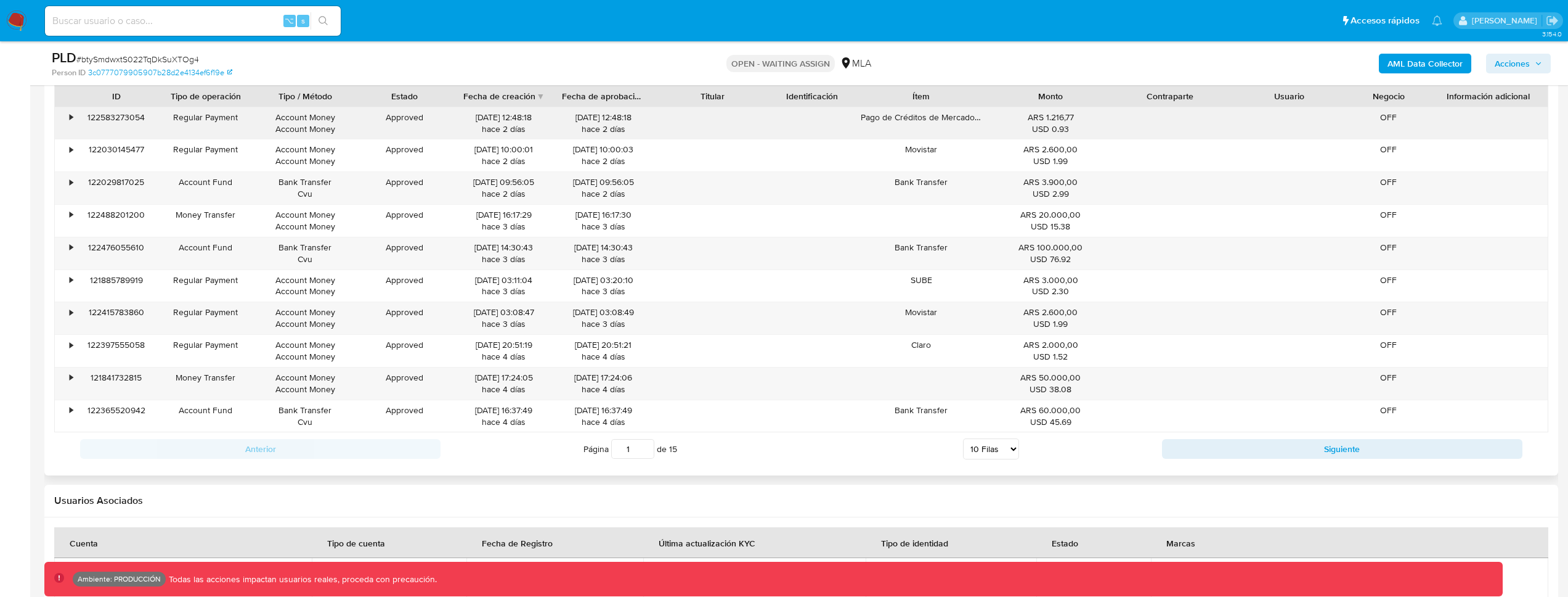
scroll to position [1267, 0]
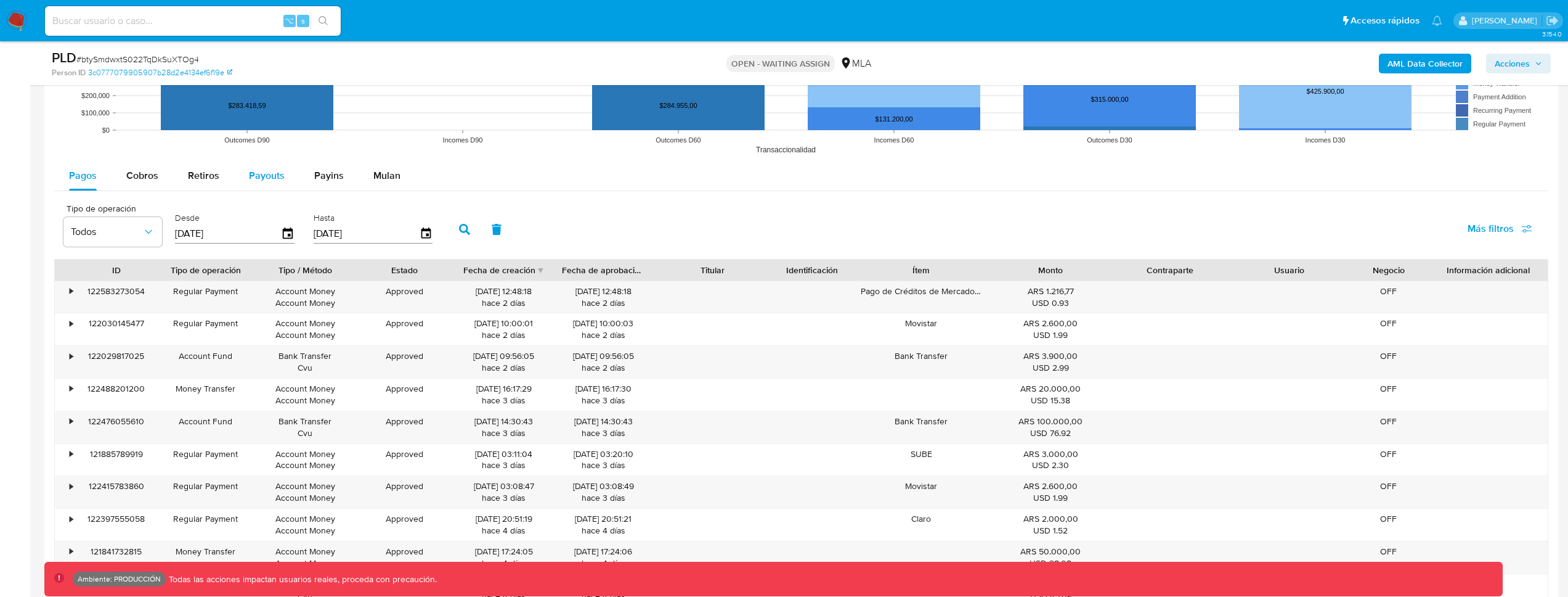
click at [263, 176] on span "Payouts" at bounding box center [267, 175] width 36 height 14
select select "10"
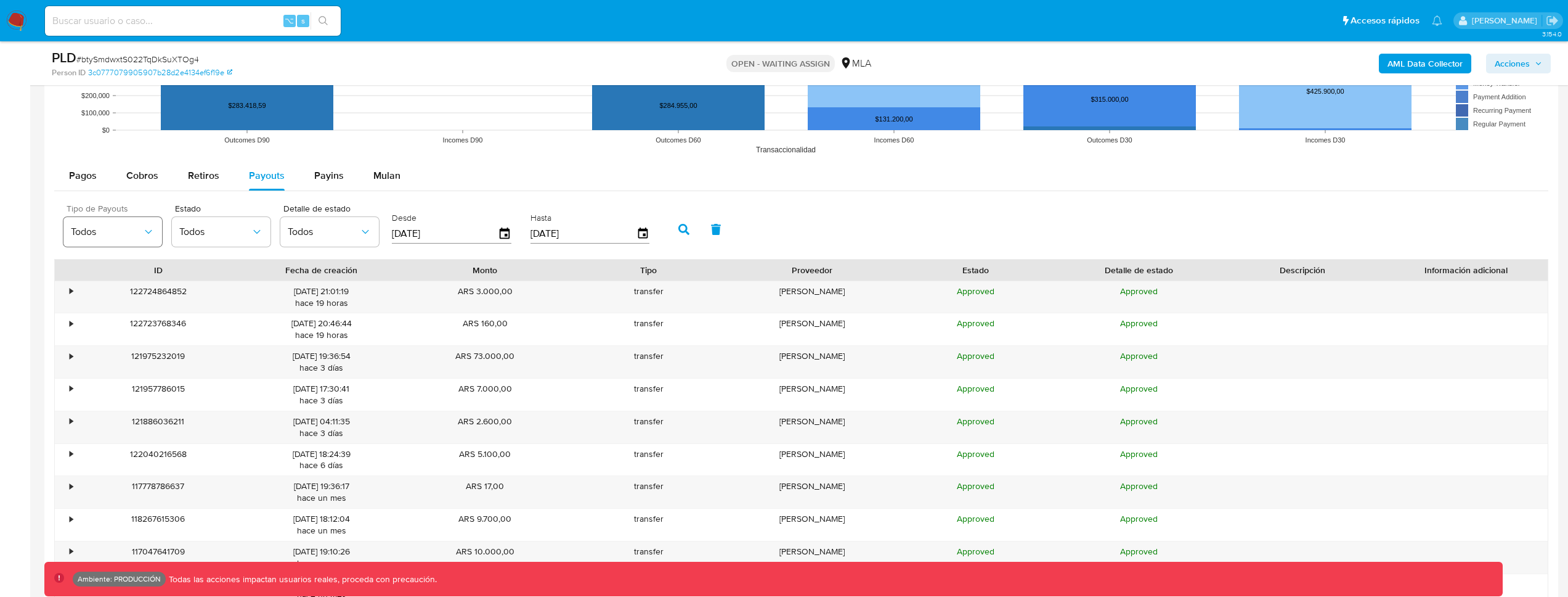
click at [137, 238] on button "Todos" at bounding box center [112, 231] width 98 height 29
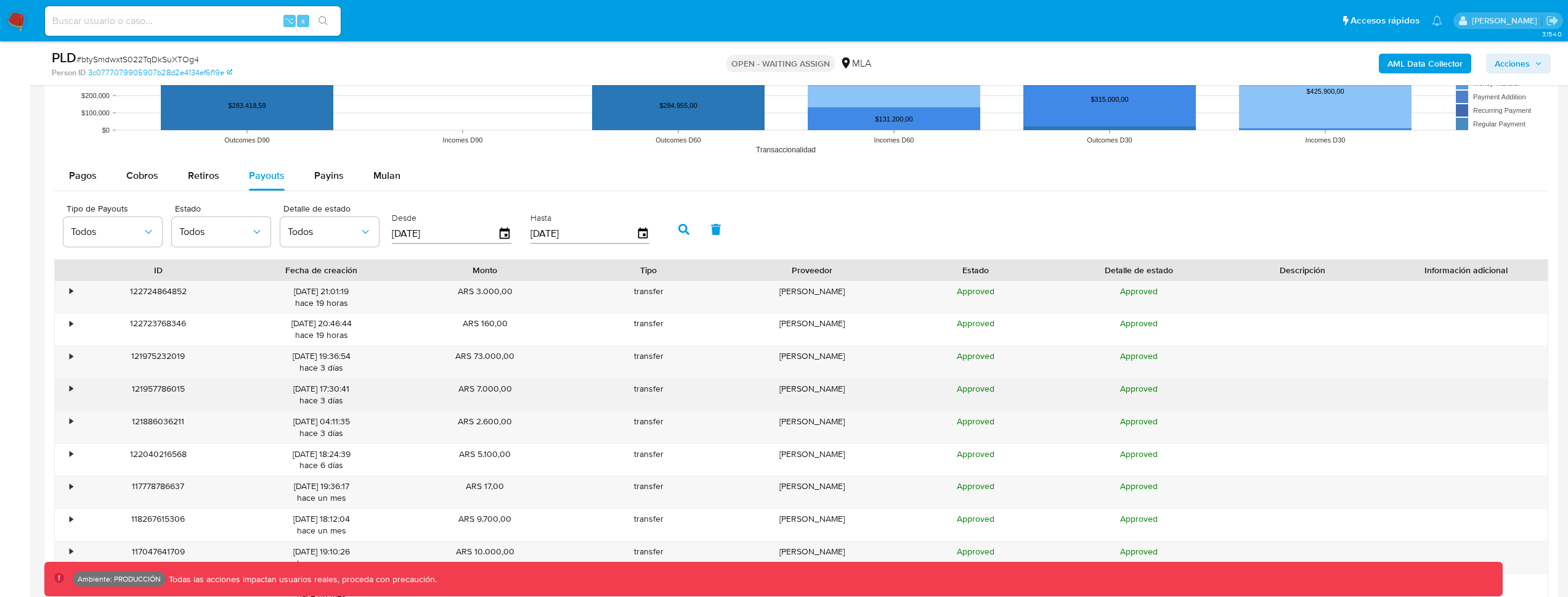
click at [877, 388] on div "[PERSON_NAME]" at bounding box center [812, 395] width 164 height 32
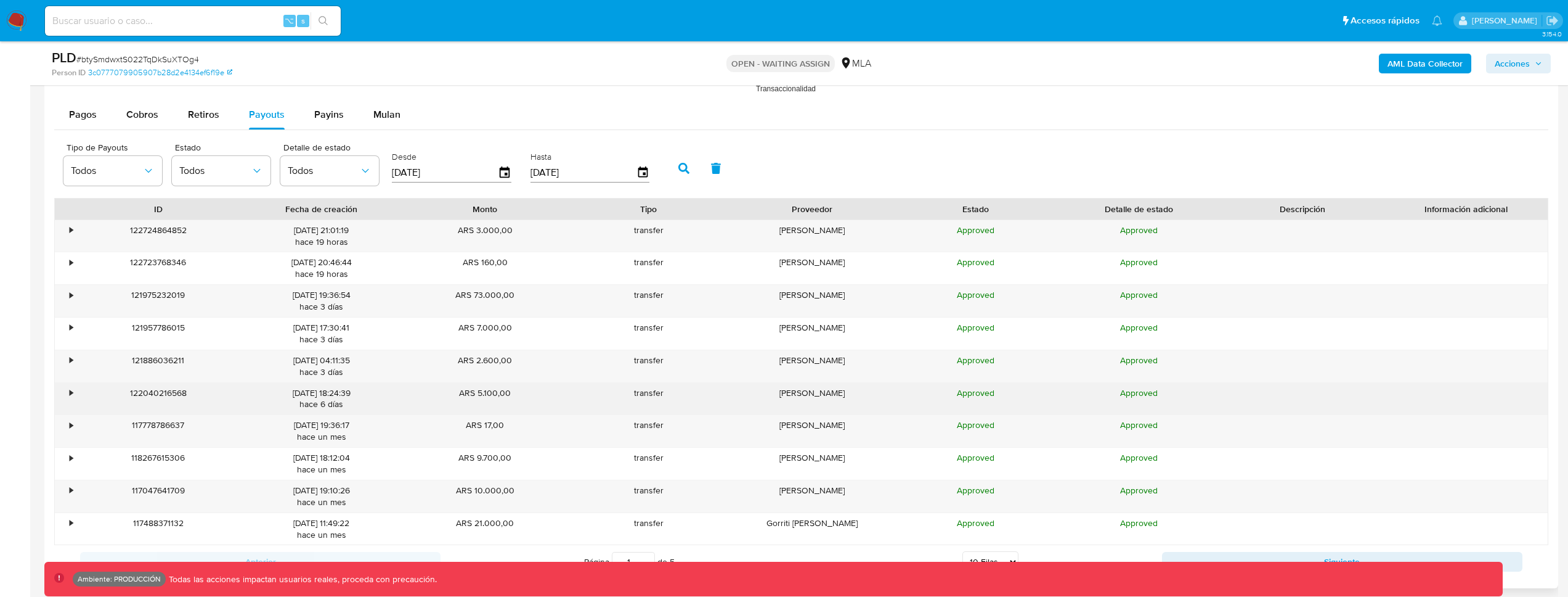
scroll to position [1351, 0]
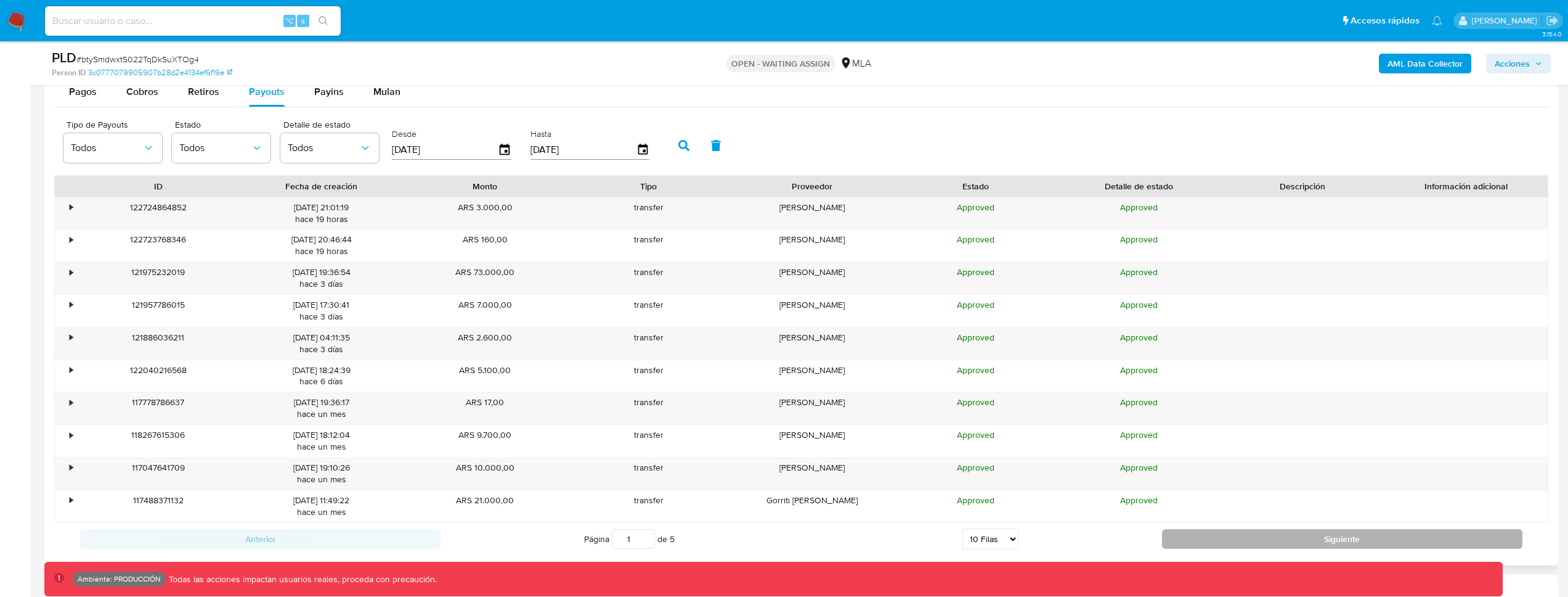
click at [1274, 542] on button "Siguiente" at bounding box center [1342, 538] width 360 height 19
click at [1258, 543] on button "Siguiente" at bounding box center [1342, 538] width 360 height 19
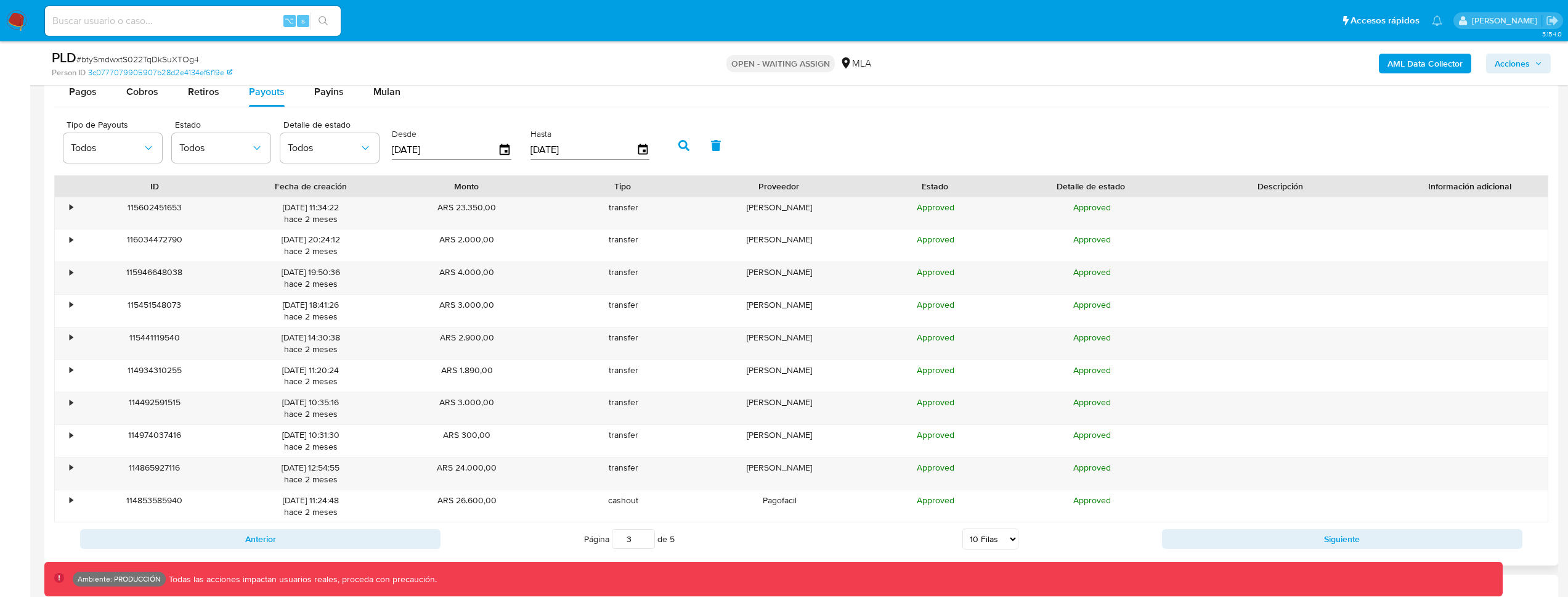
drag, startPoint x: 1382, startPoint y: 181, endPoint x: 1443, endPoint y: 186, distance: 61.2
click at [1443, 186] on div "ID Fecha de creación Monto Tipo Proveedor Estado Detalle de estado Descripción …" at bounding box center [801, 186] width 1493 height 21
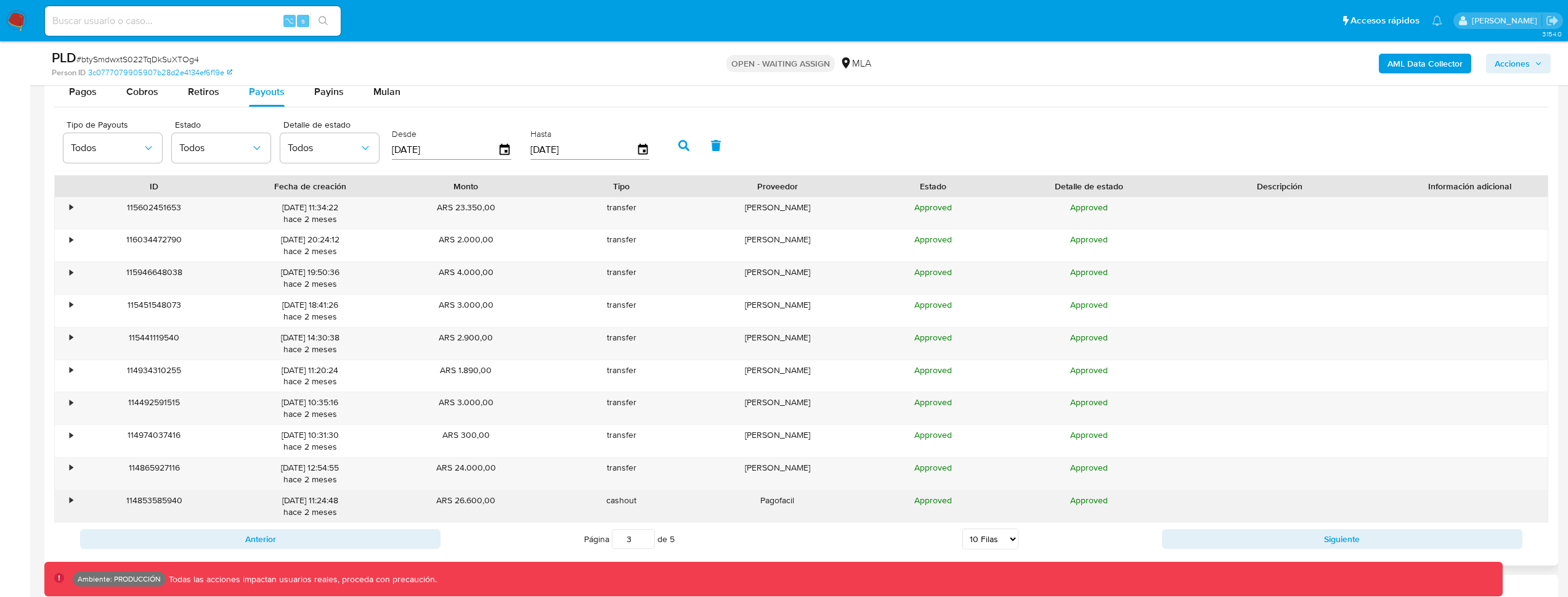
click at [70, 495] on div "•" at bounding box center [71, 500] width 3 height 12
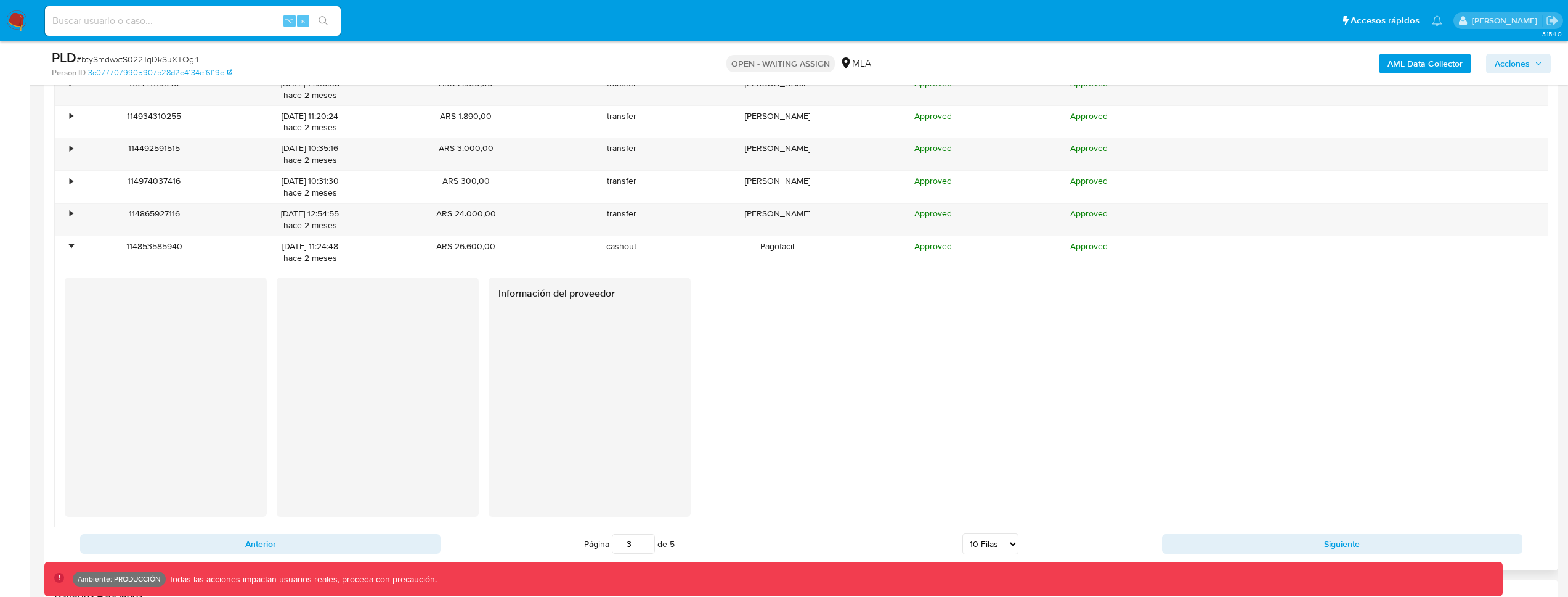
scroll to position [1768, 0]
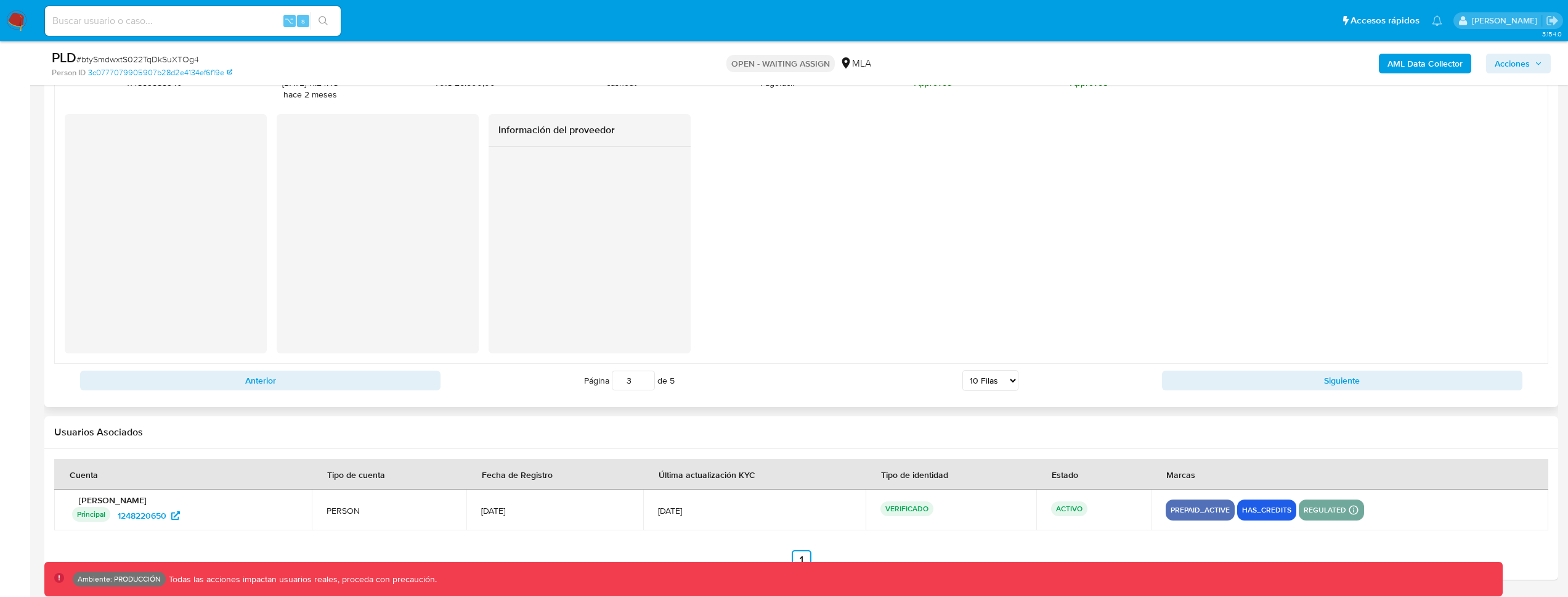
click at [1227, 368] on div "Anterior Página 3 de 5 5 [PERSON_NAME] 10 [PERSON_NAME] 20 [PERSON_NAME] 25 [PE…" at bounding box center [802, 380] width 1494 height 34
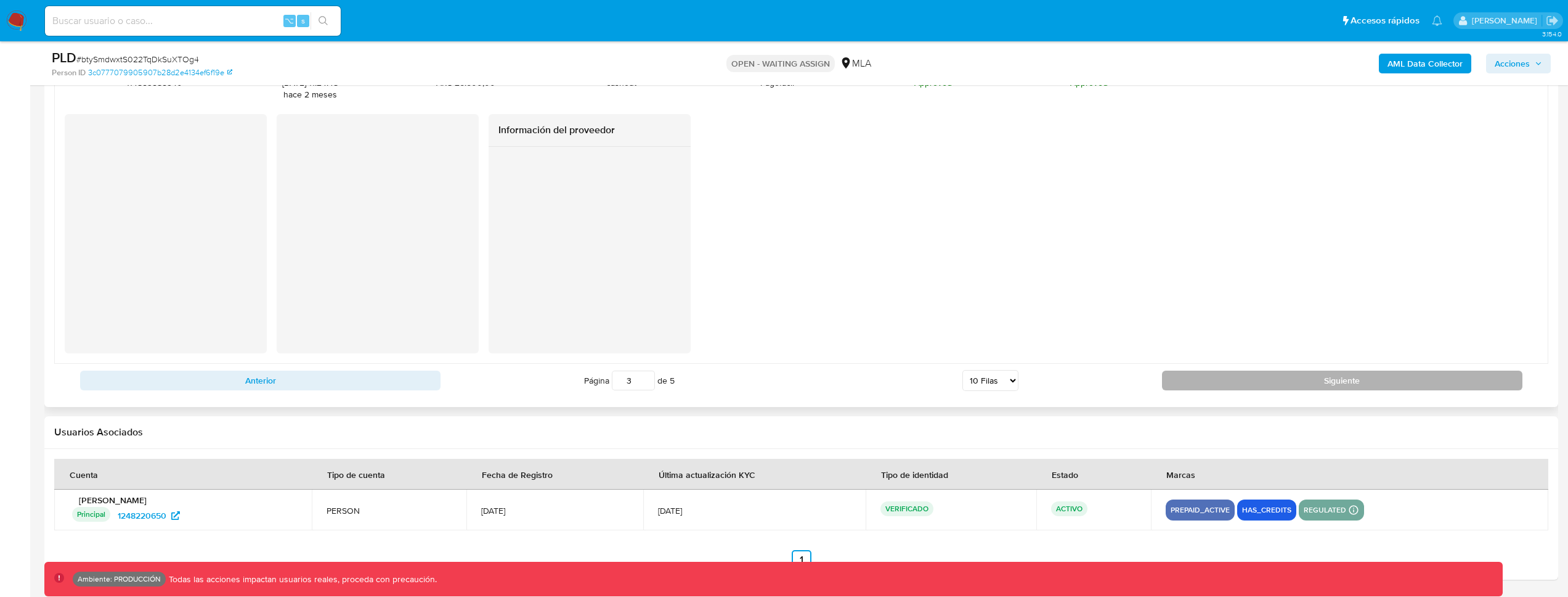
click at [1226, 374] on button "Siguiente" at bounding box center [1342, 380] width 360 height 19
type input "4"
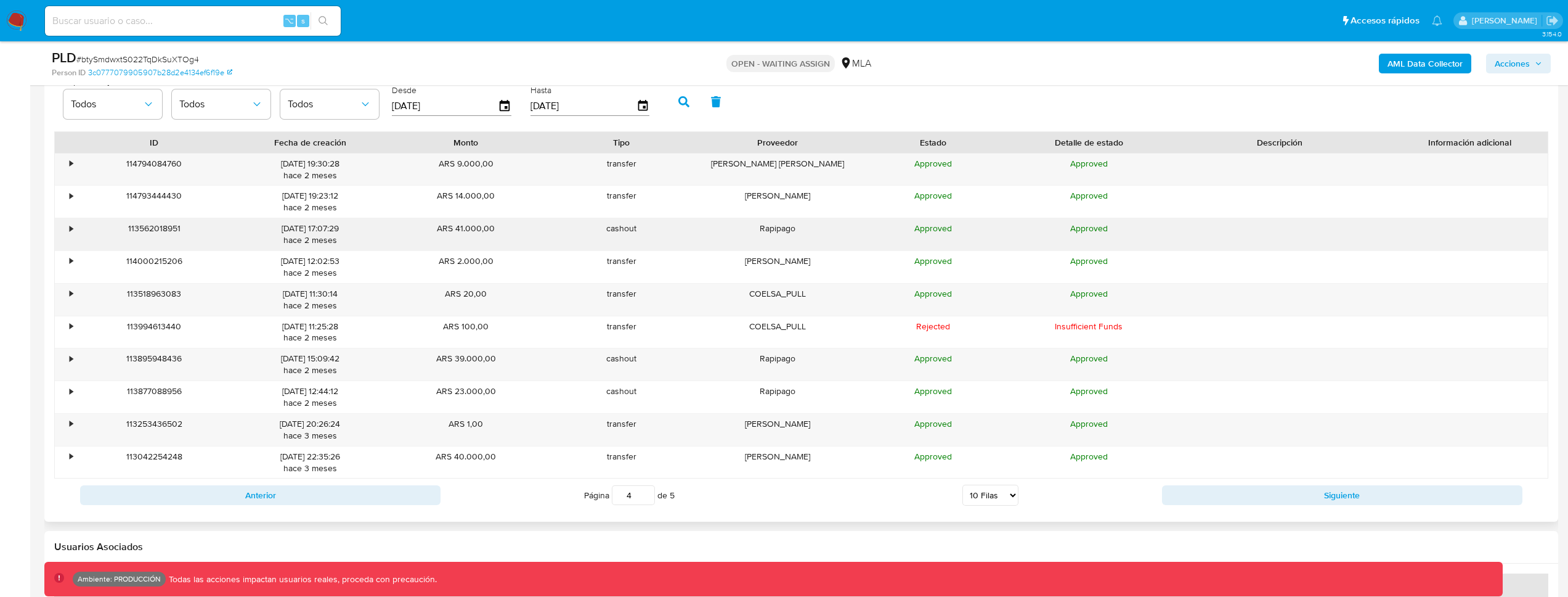
scroll to position [1393, 0]
